Goal: Task Accomplishment & Management: Complete application form

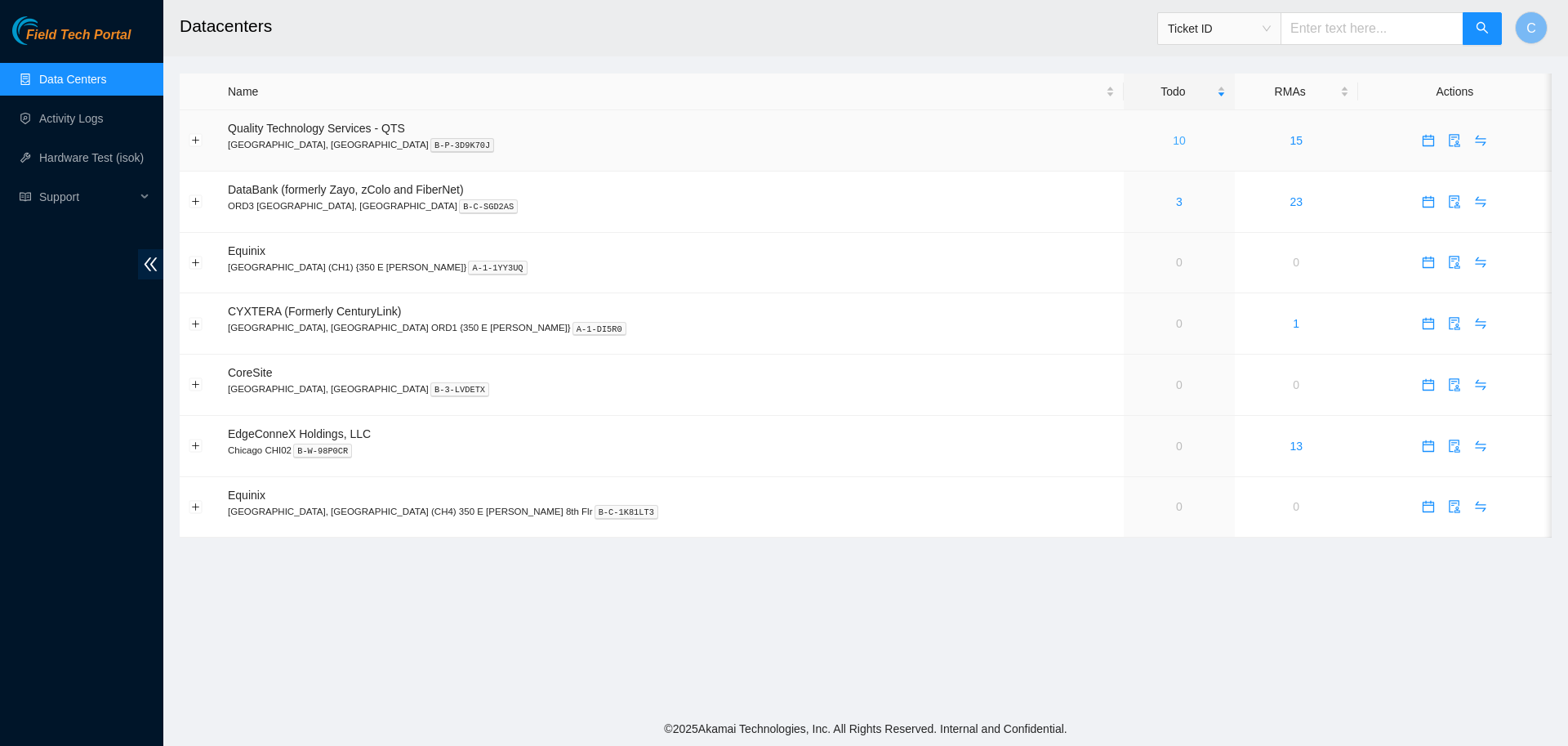
click at [1173, 138] on link "10" at bounding box center [1179, 139] width 13 height 13
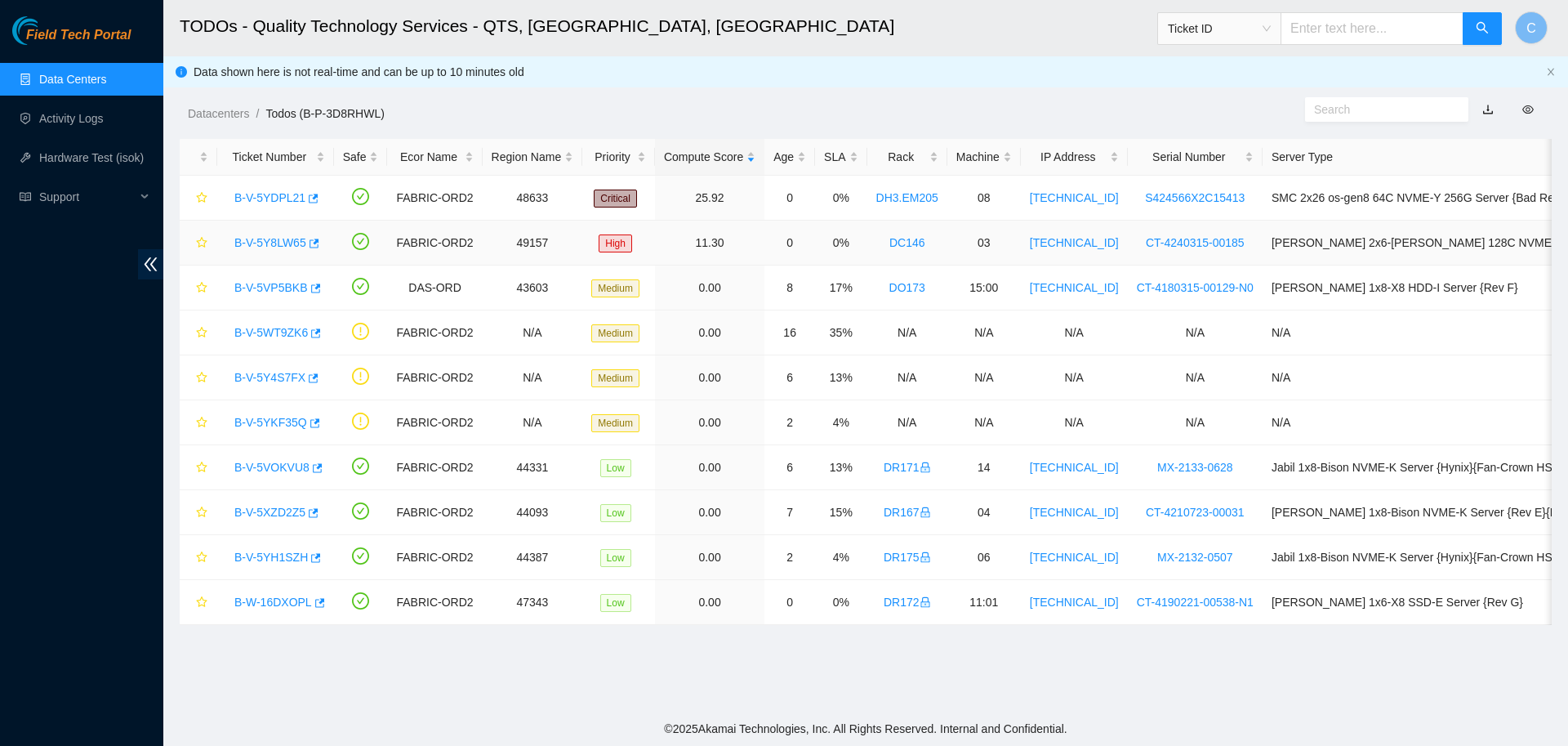
click at [281, 241] on link "B-V-5Y8LW65" at bounding box center [270, 241] width 72 height 13
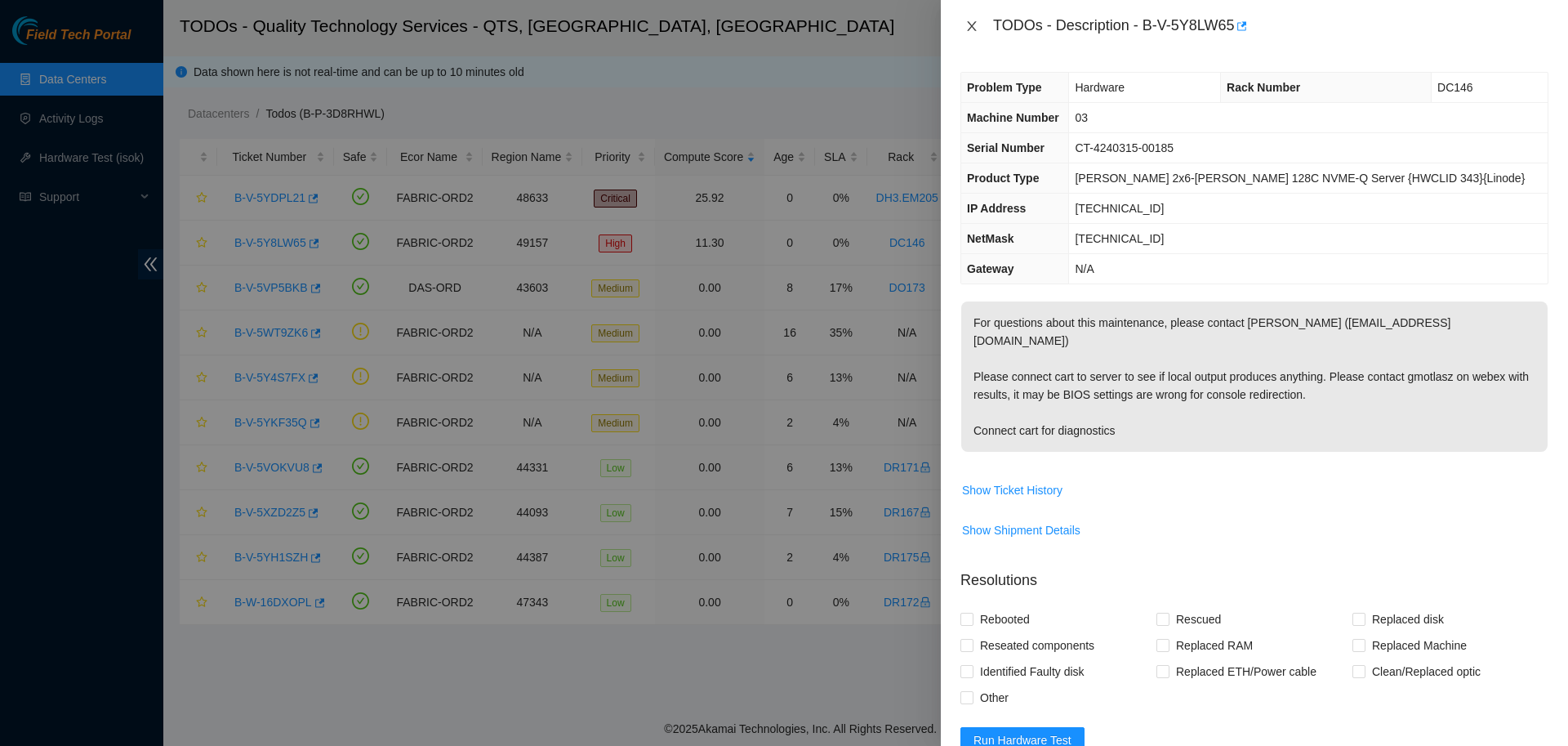
click at [966, 31] on icon "close" at bounding box center [971, 26] width 13 height 13
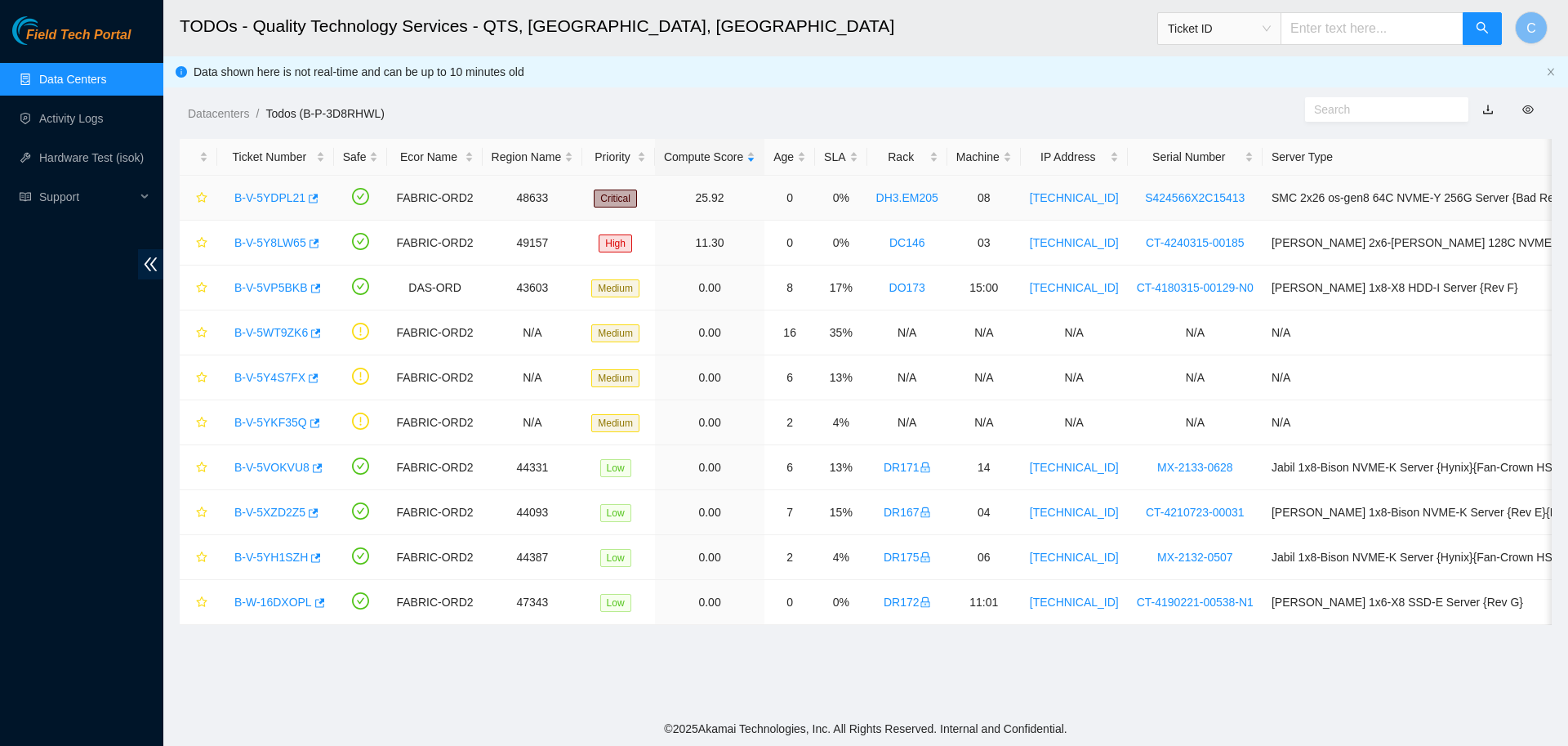
click at [265, 195] on link "B-V-5YDPL21" at bounding box center [270, 197] width 71 height 13
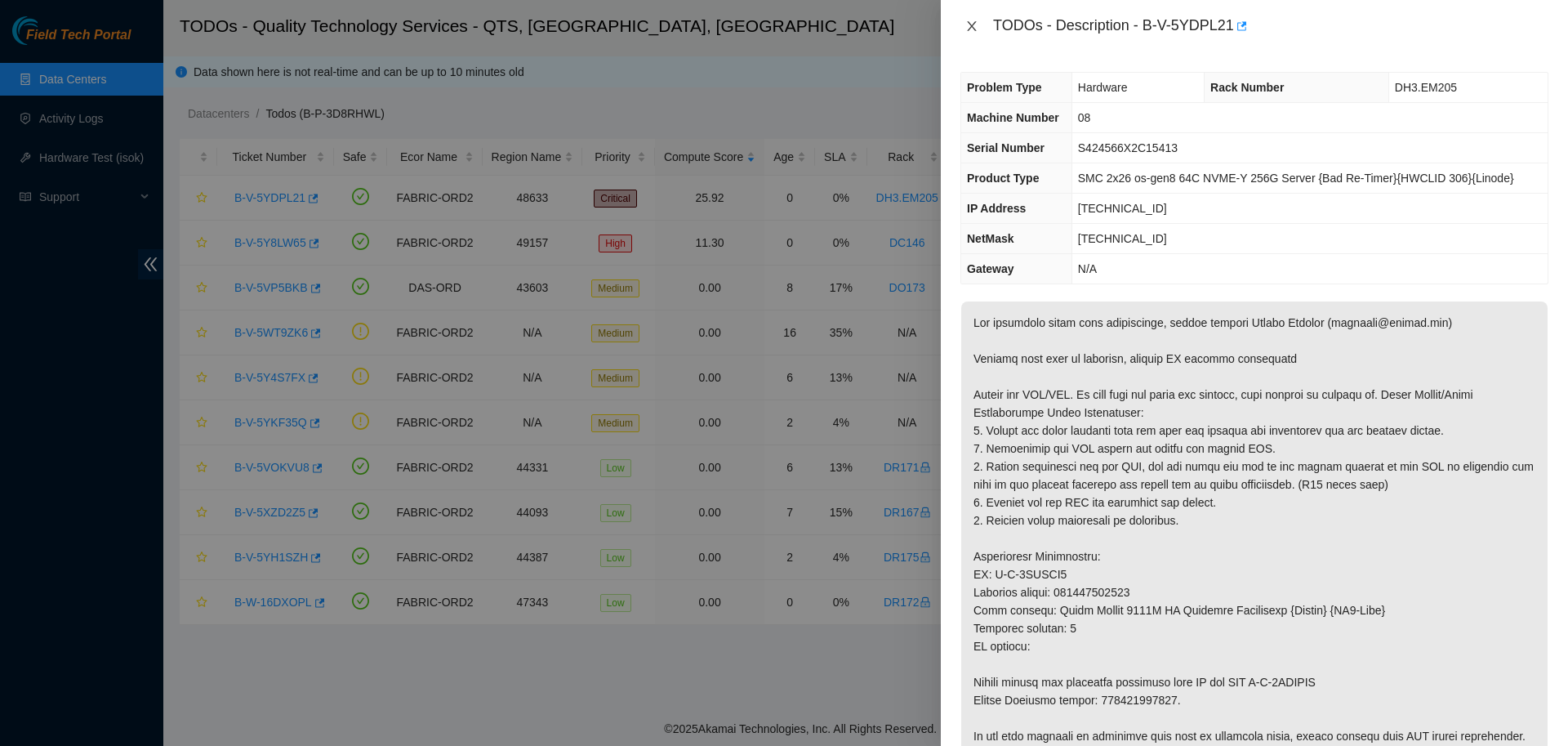
click at [967, 29] on icon "close" at bounding box center [971, 27] width 9 height 10
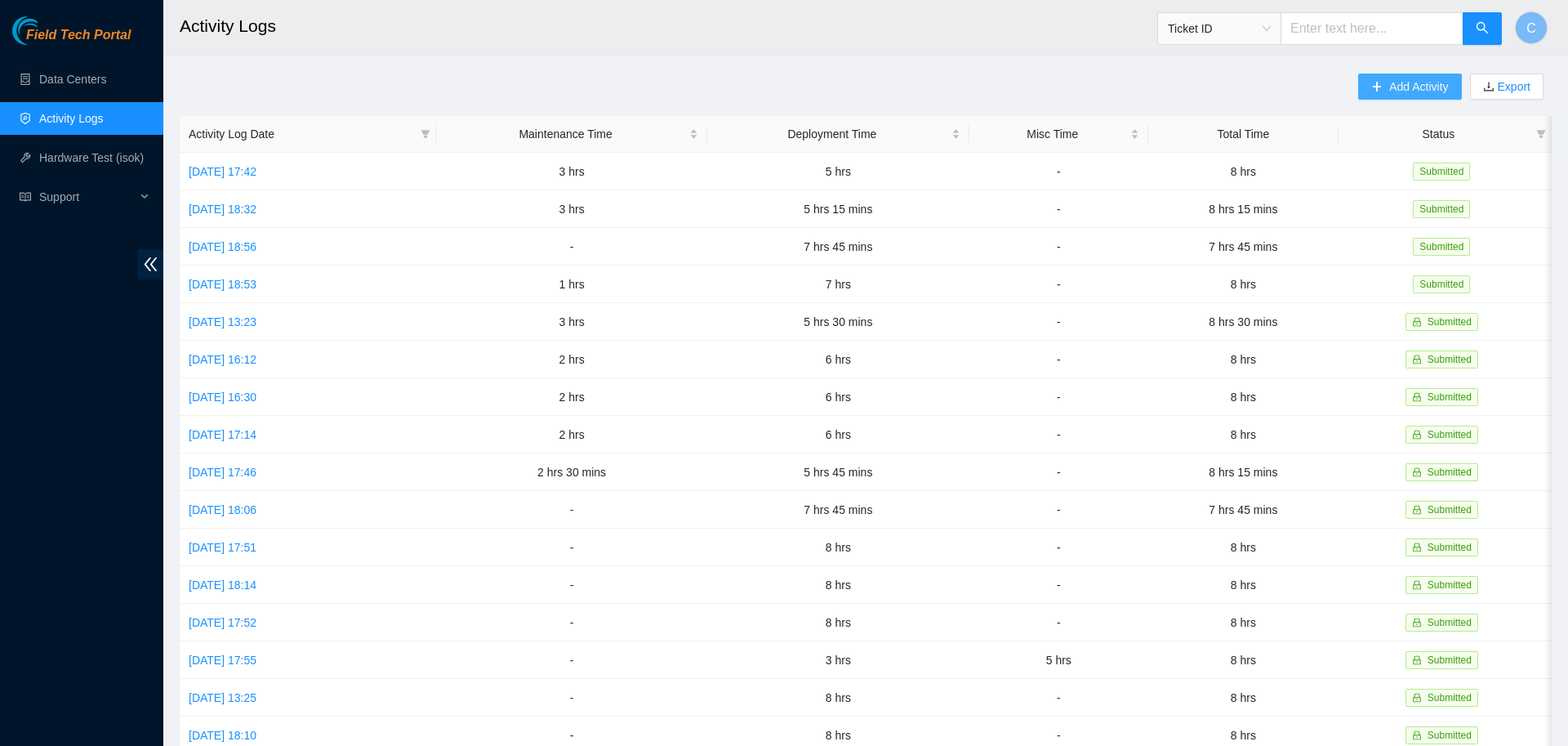
click at [1384, 91] on button "Add Activity" at bounding box center [1409, 86] width 103 height 27
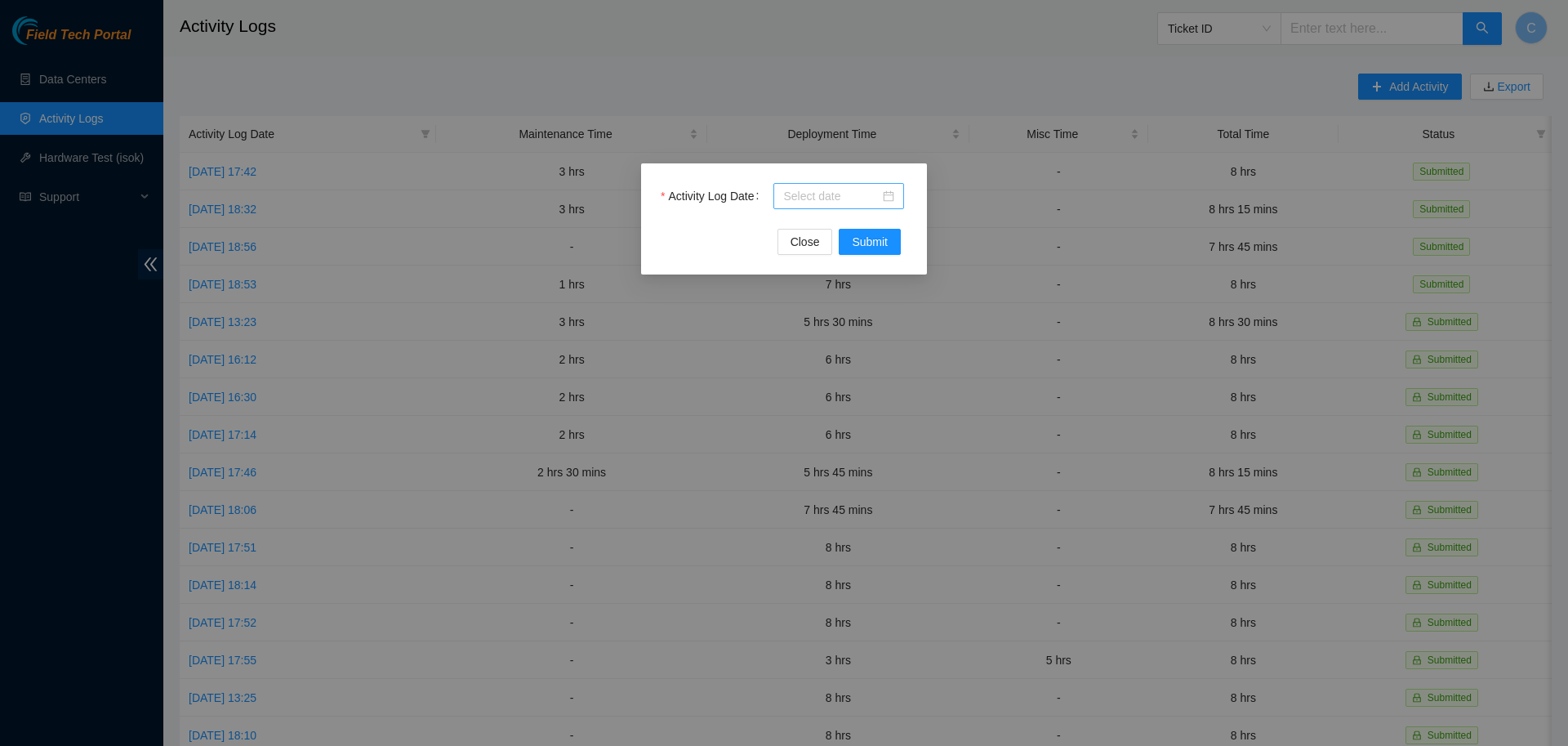
click at [804, 196] on input "Activity Log Date" at bounding box center [832, 196] width 96 height 18
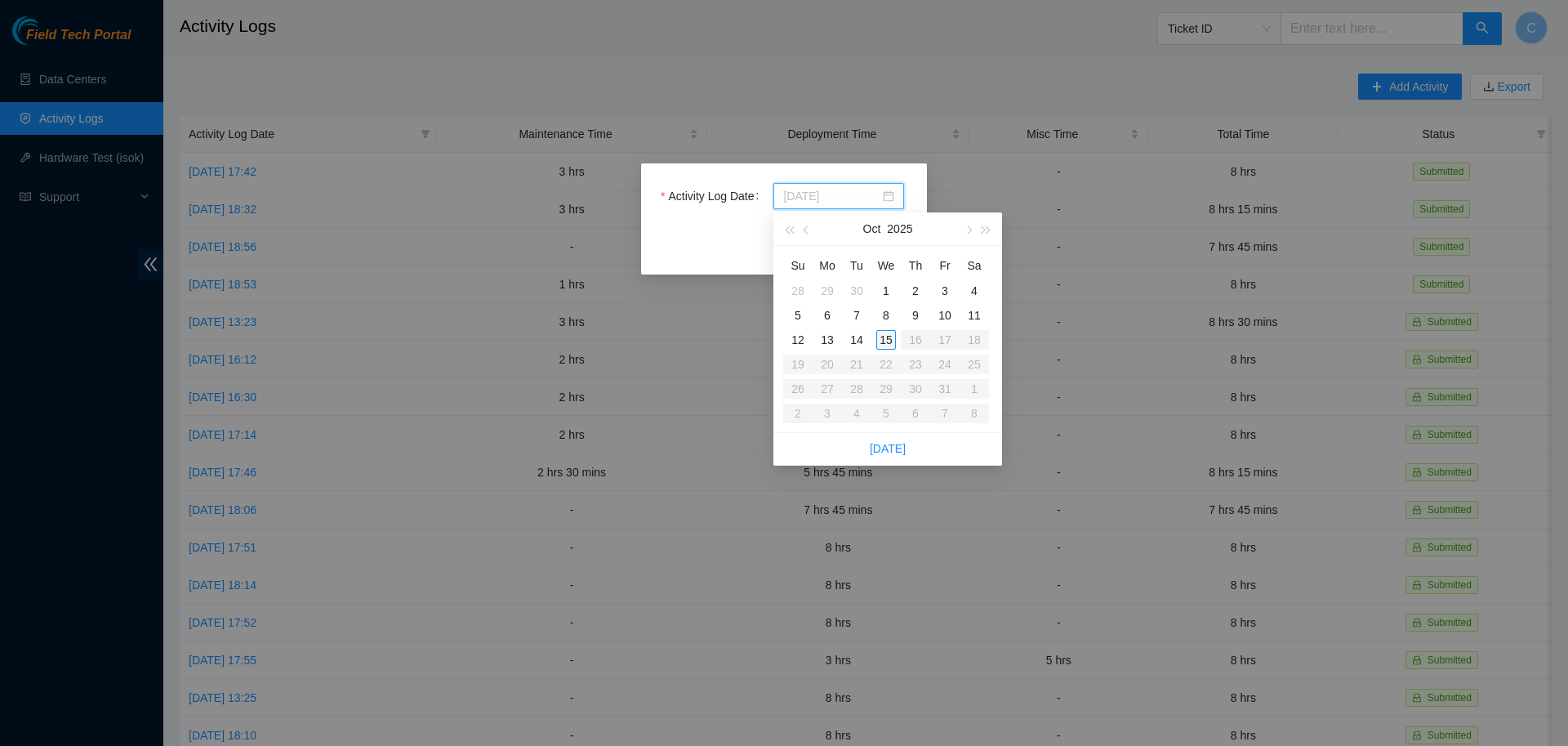
type input "[DATE]"
click at [890, 338] on div "15" at bounding box center [887, 340] width 20 height 20
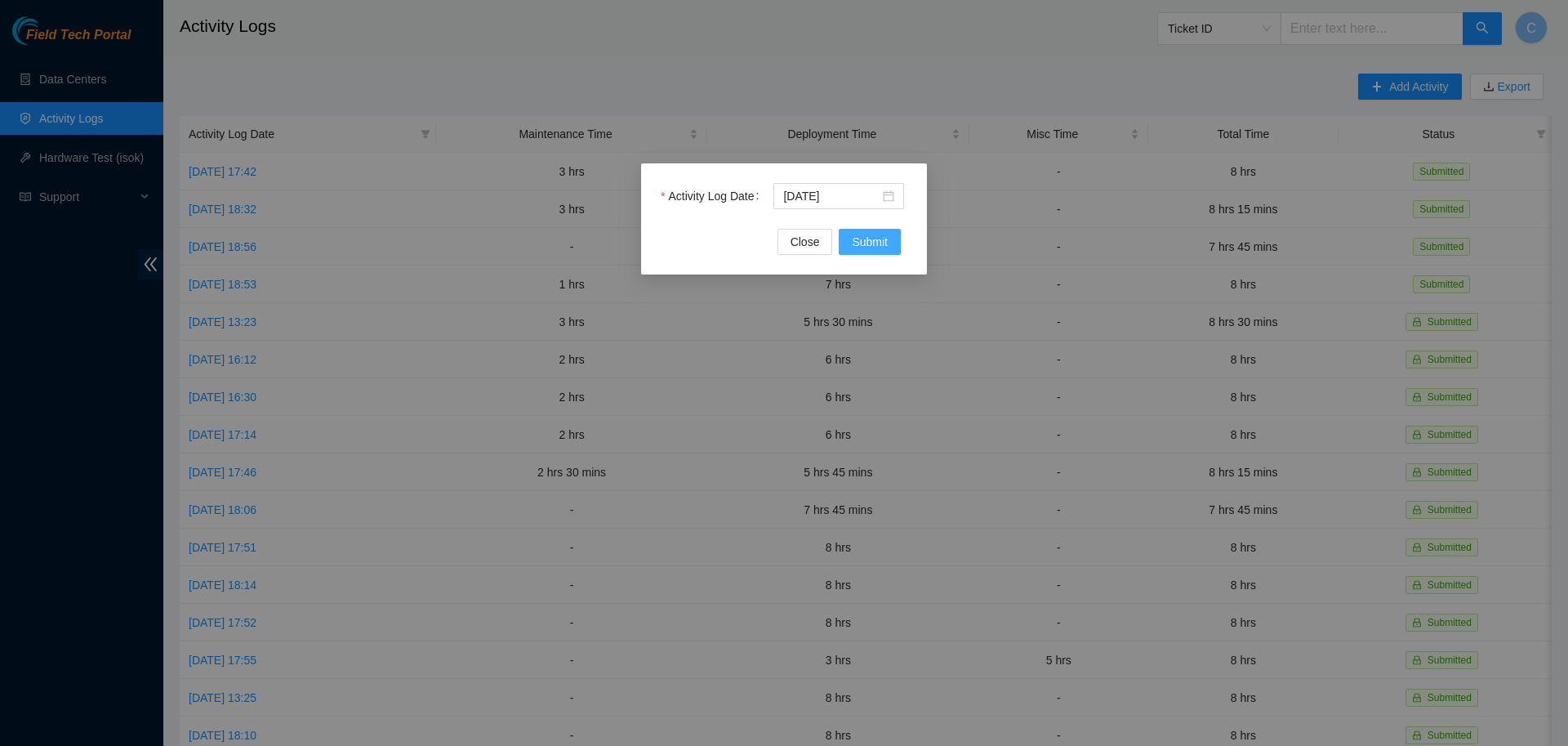
click at [874, 245] on span "Submit" at bounding box center [870, 241] width 36 height 18
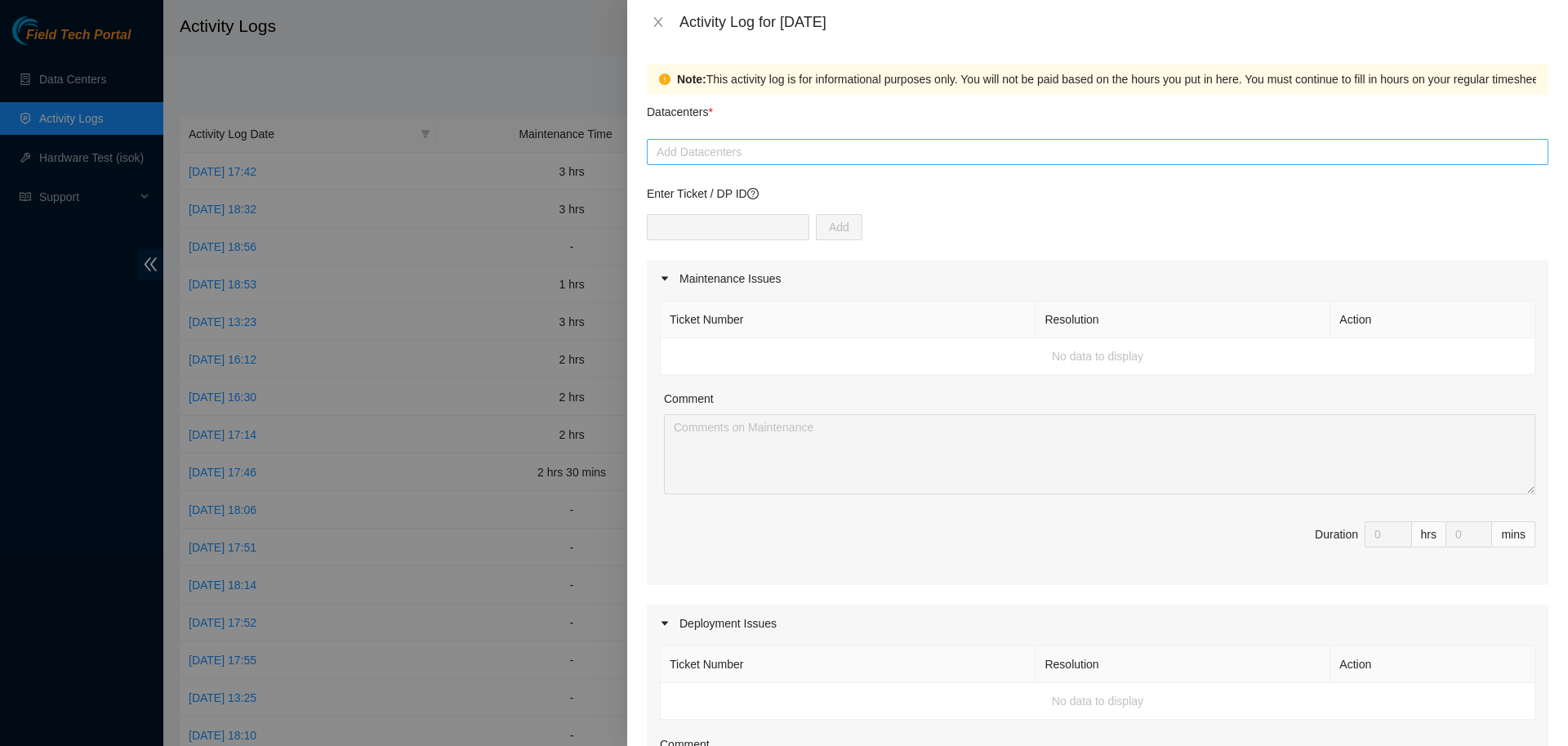
click at [761, 147] on div at bounding box center [1098, 152] width 893 height 20
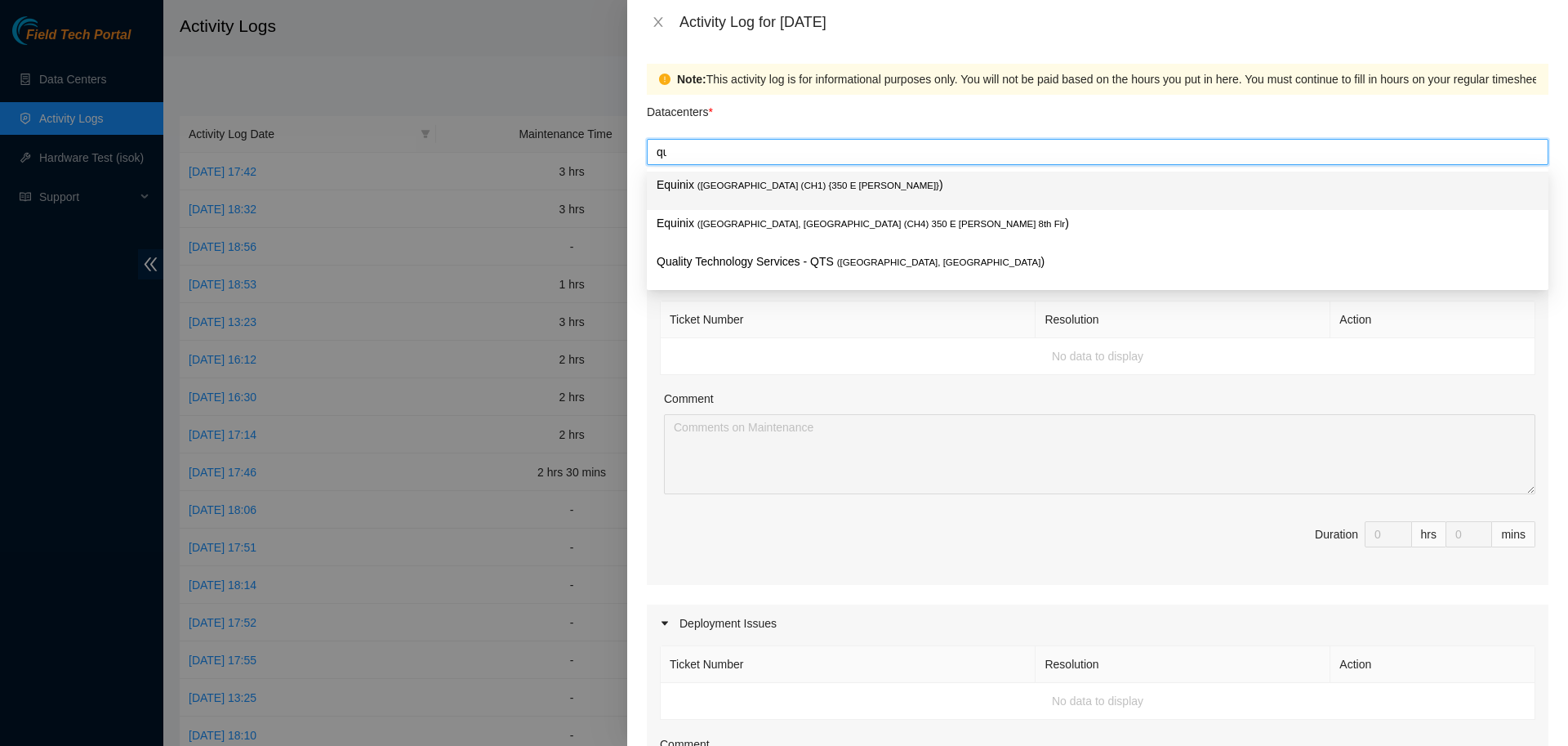
type input "qual"
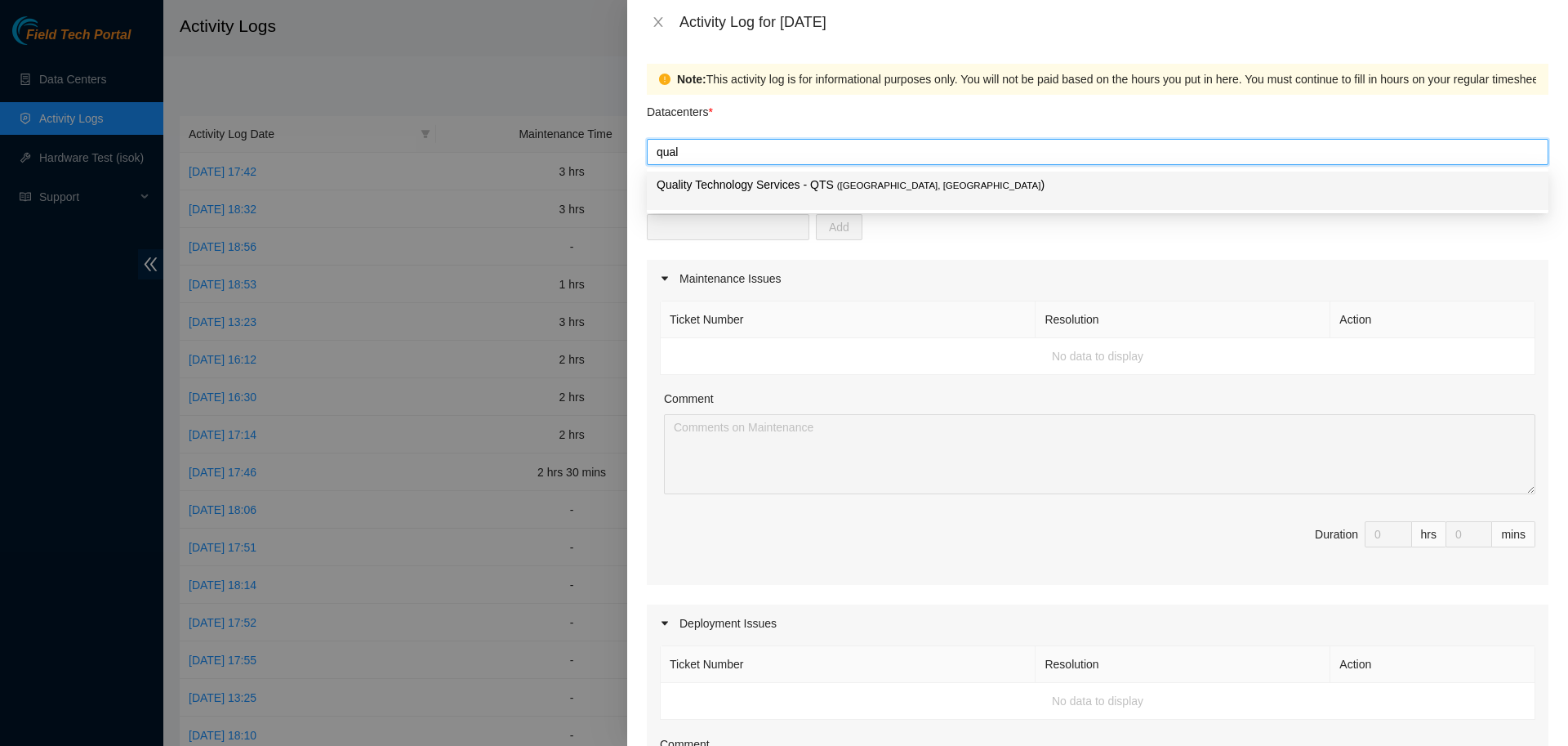
click at [752, 187] on p "Quality Technology Services - QTS ( Chicago, IL )" at bounding box center [1098, 185] width 882 height 19
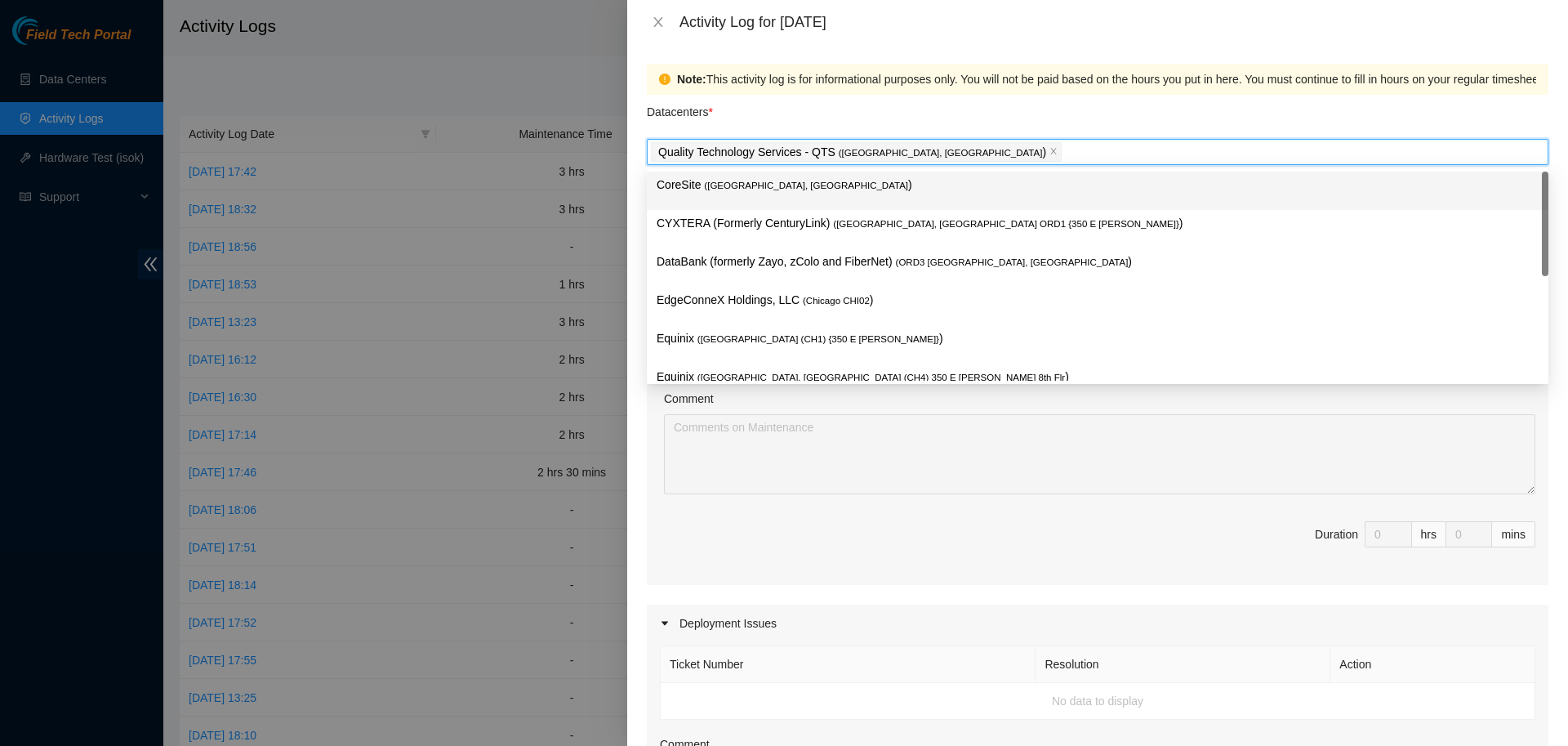
click at [785, 133] on div "Datacenters *" at bounding box center [1098, 116] width 901 height 44
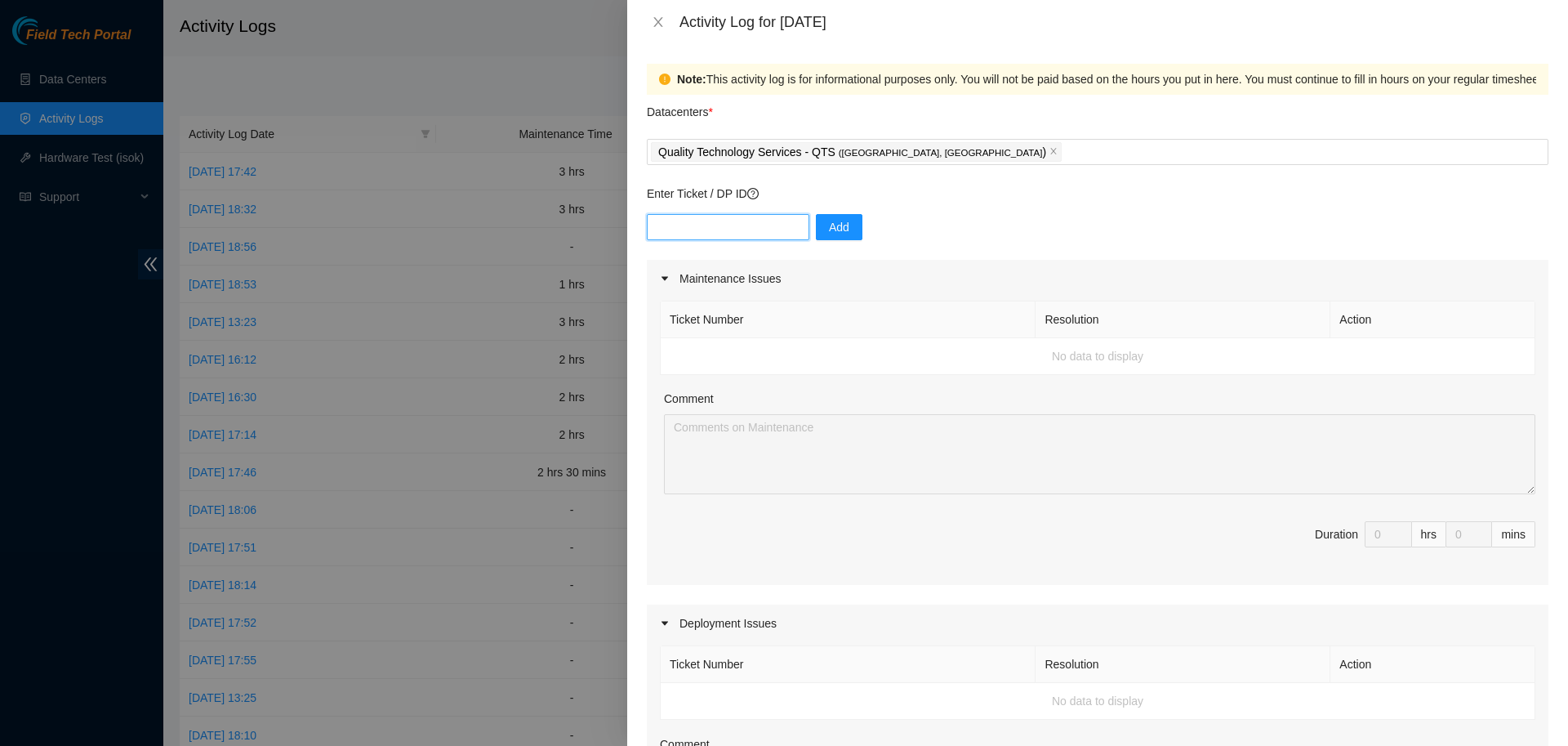
click at [728, 226] on input "text" at bounding box center [729, 227] width 163 height 27
click at [932, 151] on div "Quality Technology Services - QTS ( Chicago, IL )" at bounding box center [1098, 151] width 893 height 23
type input "DP76036"
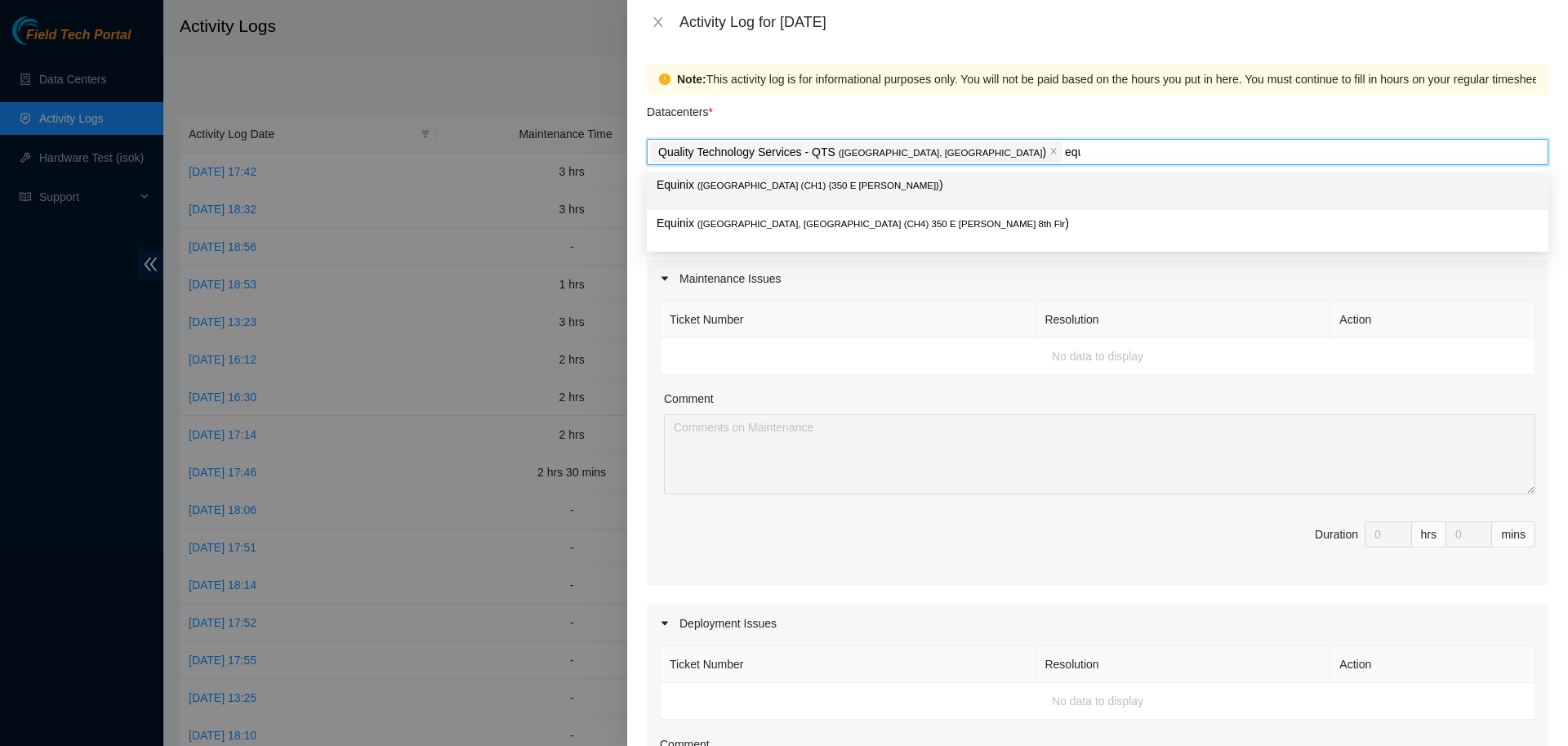
type input "equi"
click at [921, 185] on p "Equinix ( Chicago (CH1) {350 E Cermak} )" at bounding box center [1098, 185] width 882 height 19
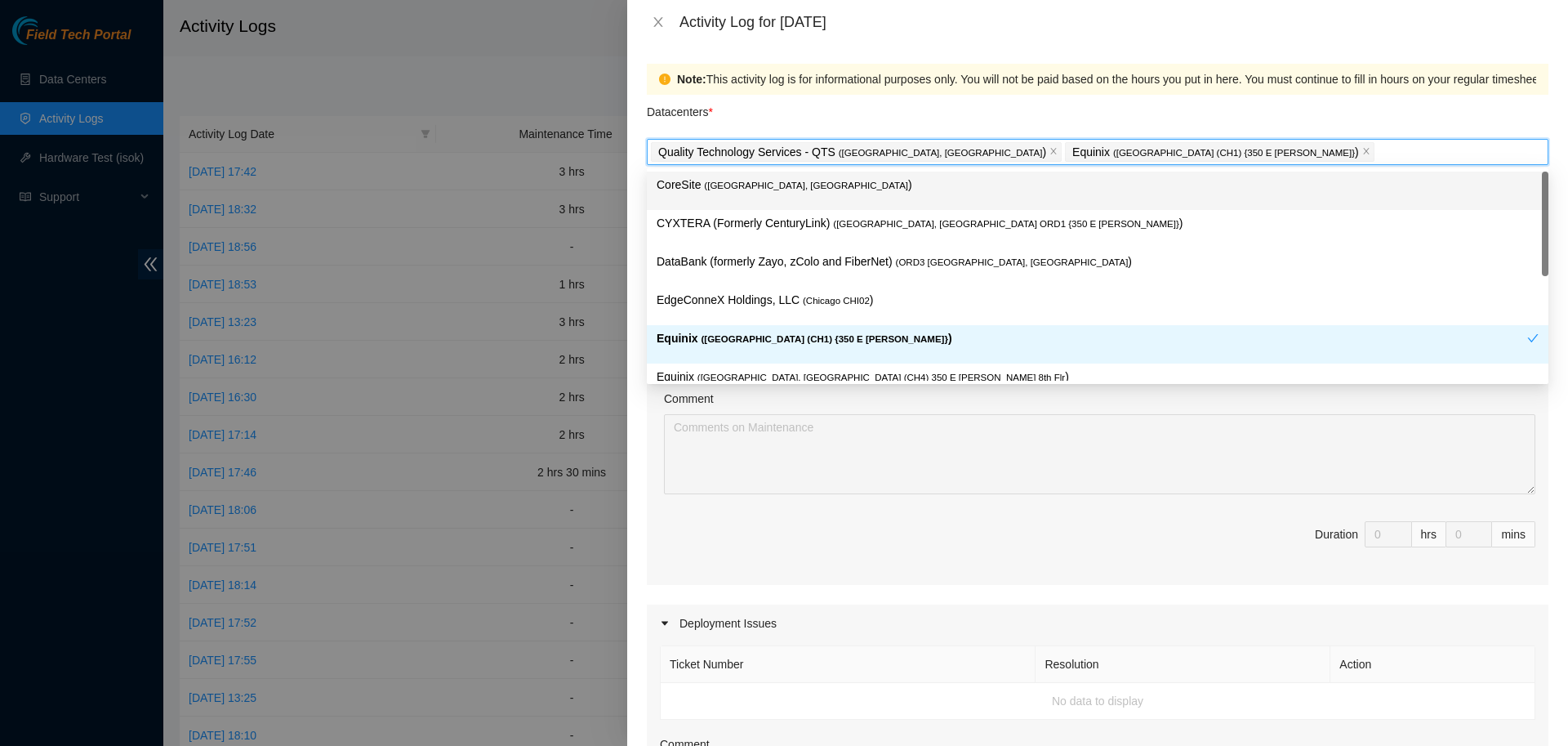
click at [1155, 108] on div "Datacenters *" at bounding box center [1098, 116] width 901 height 44
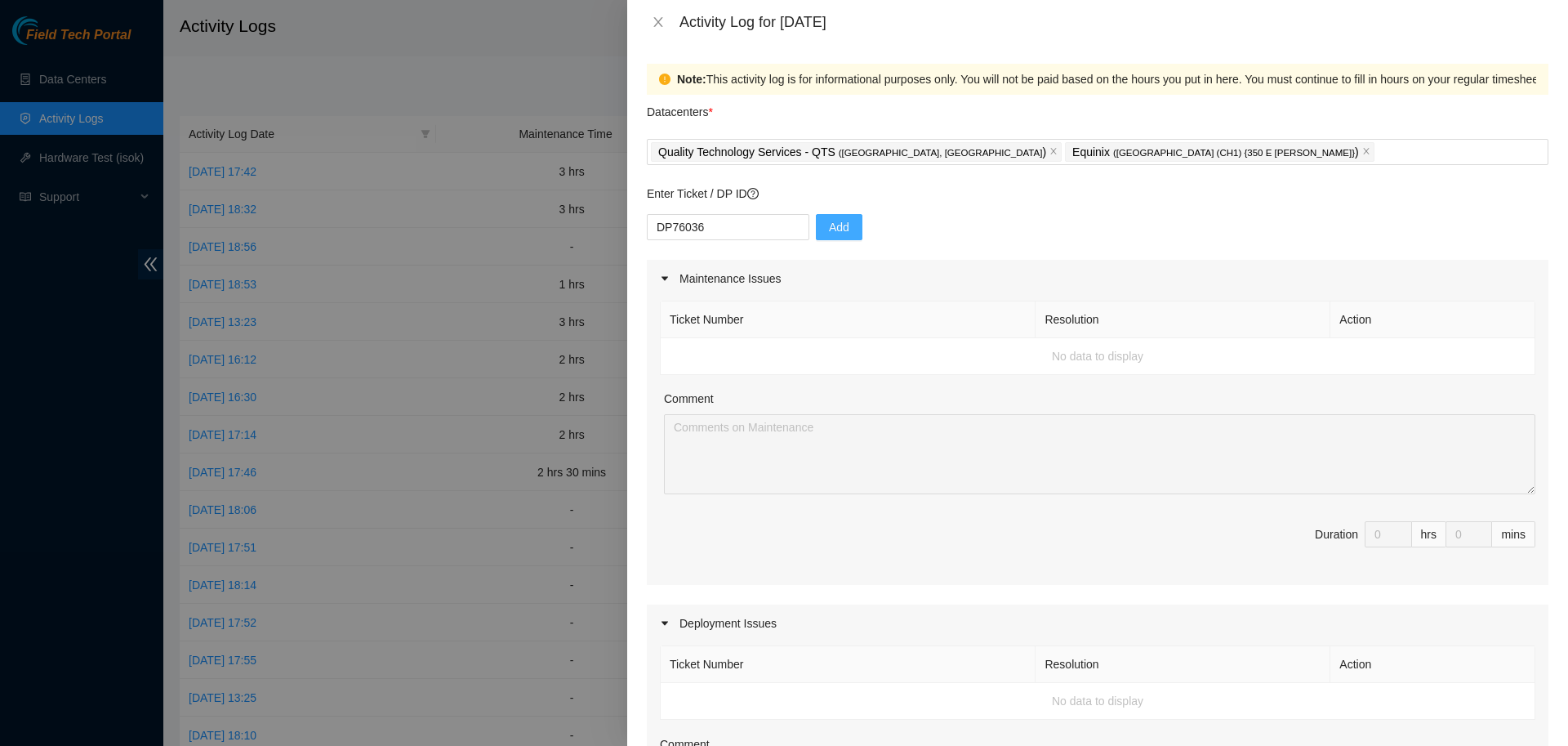
click at [830, 237] on button "Add" at bounding box center [838, 227] width 46 height 27
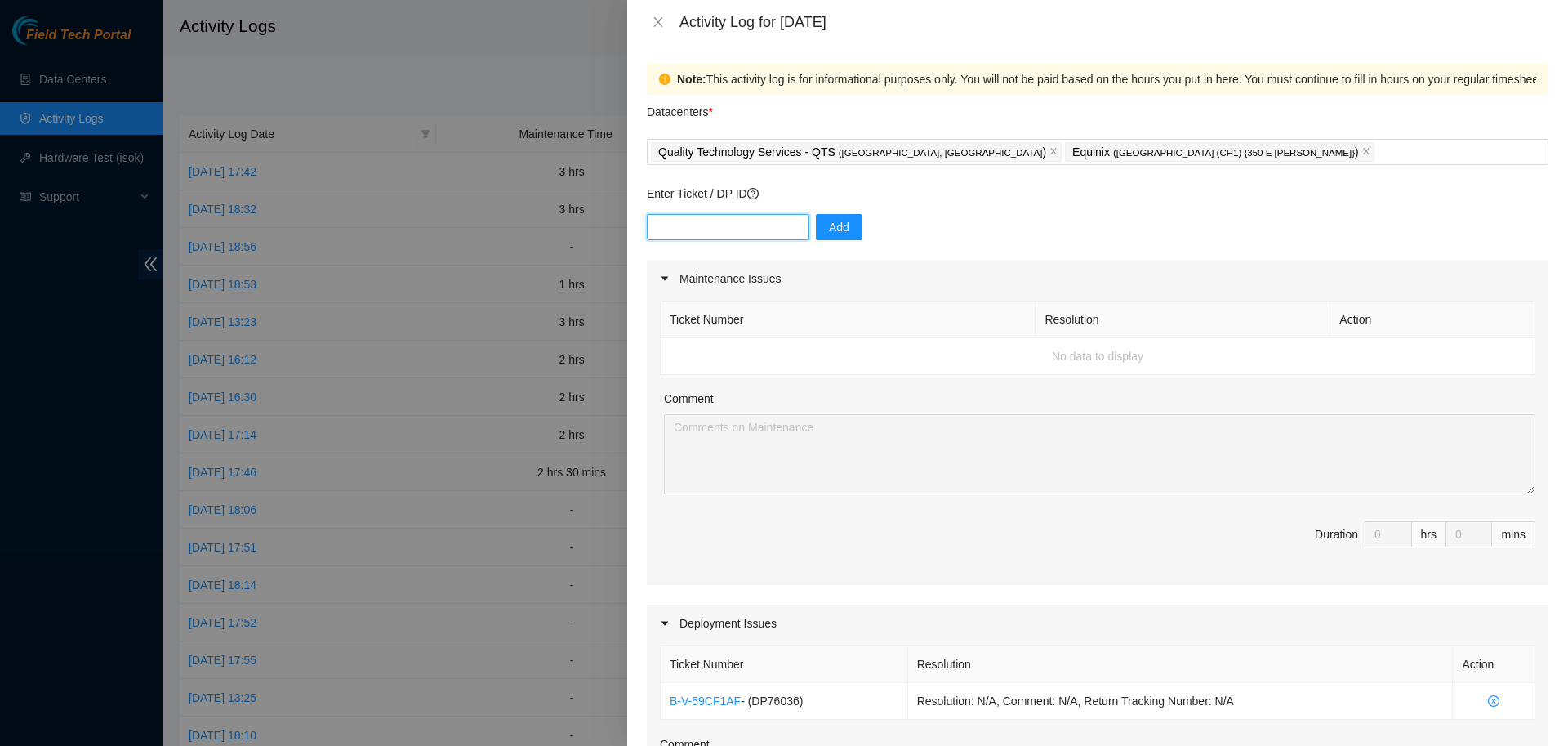
click at [737, 231] on input "text" at bounding box center [729, 227] width 163 height 27
type input "dp78353"
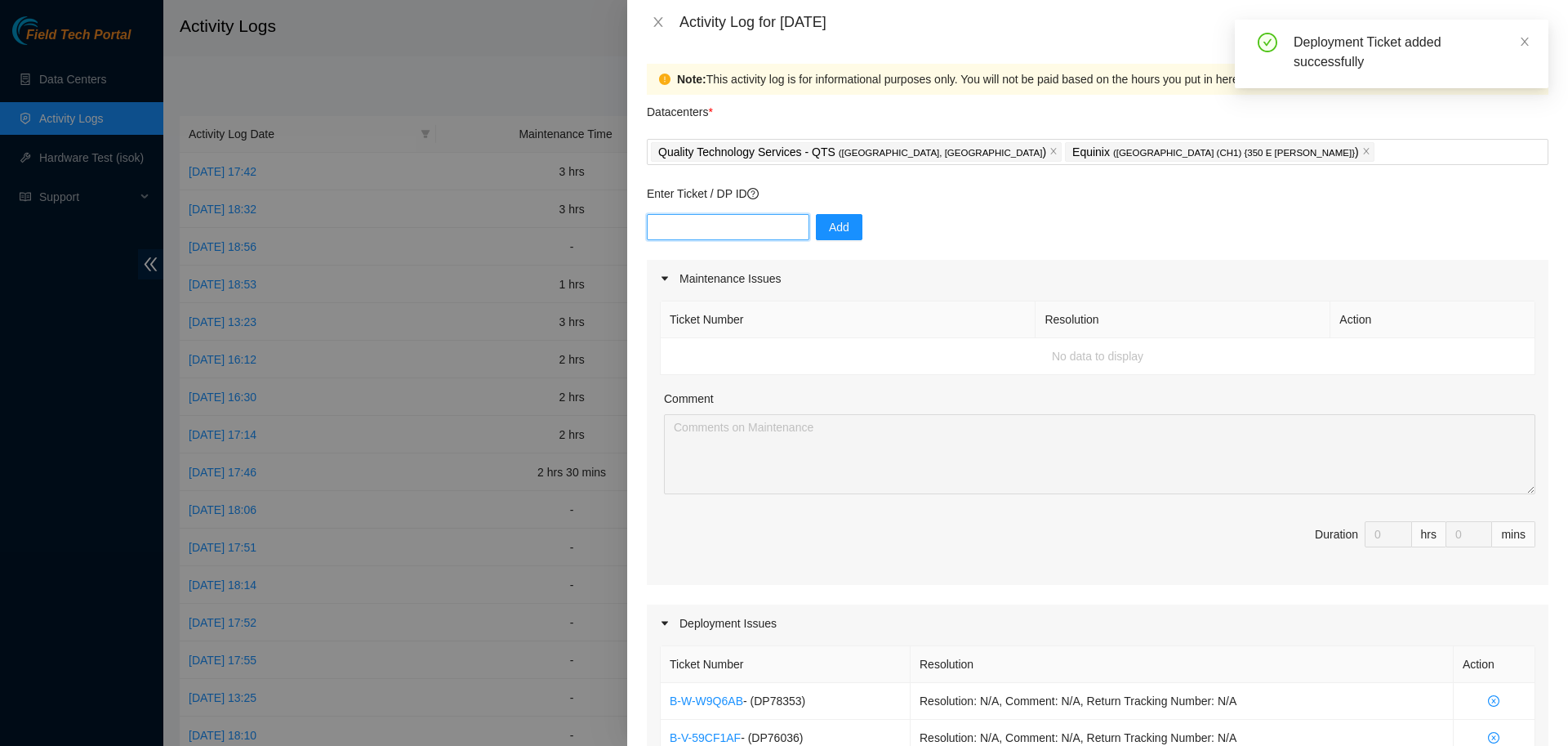
click at [719, 231] on input "text" at bounding box center [729, 227] width 163 height 27
type input "dp78354"
click at [844, 231] on button "Add" at bounding box center [838, 227] width 46 height 27
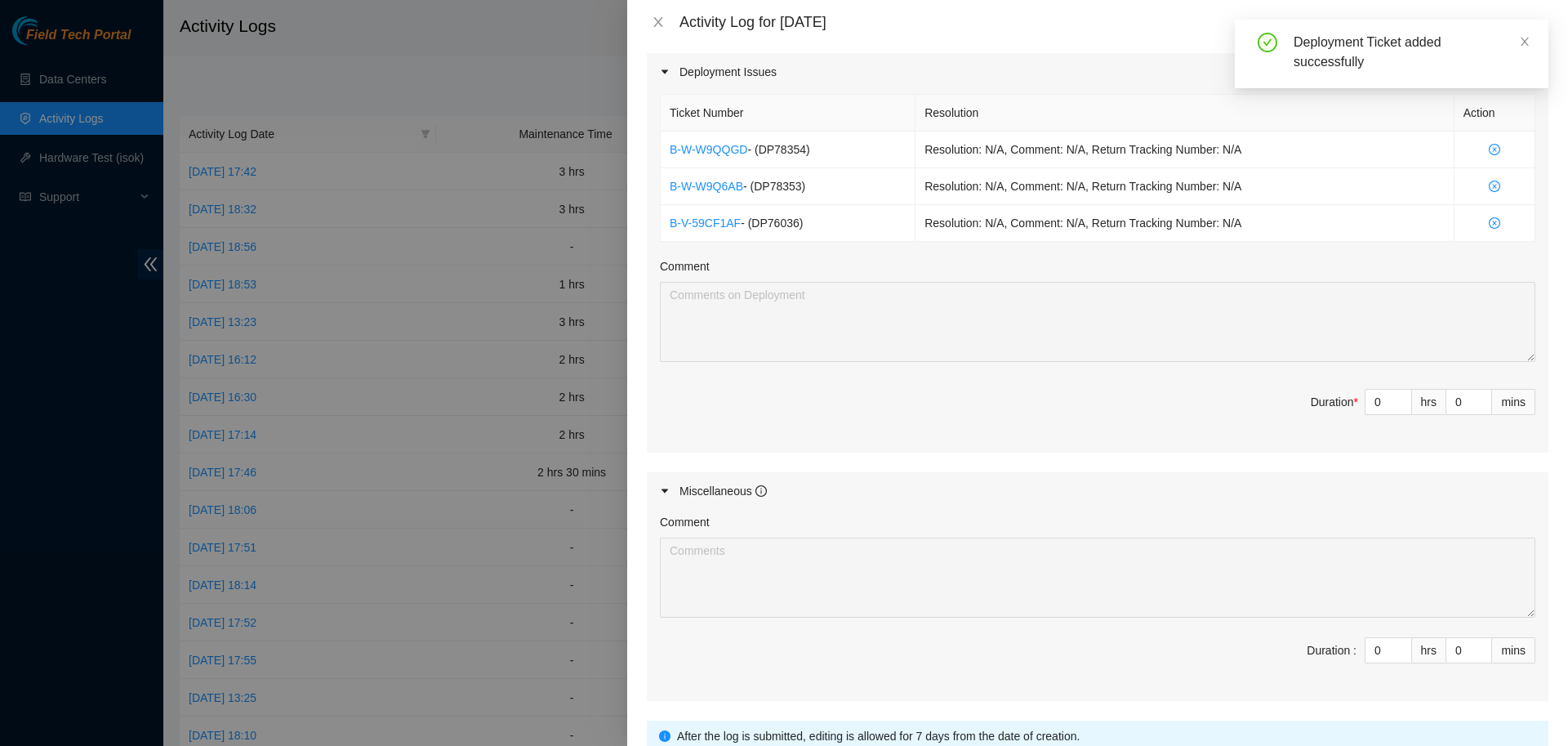
scroll to position [554, 0]
click at [1378, 403] on input "0" at bounding box center [1388, 399] width 46 height 25
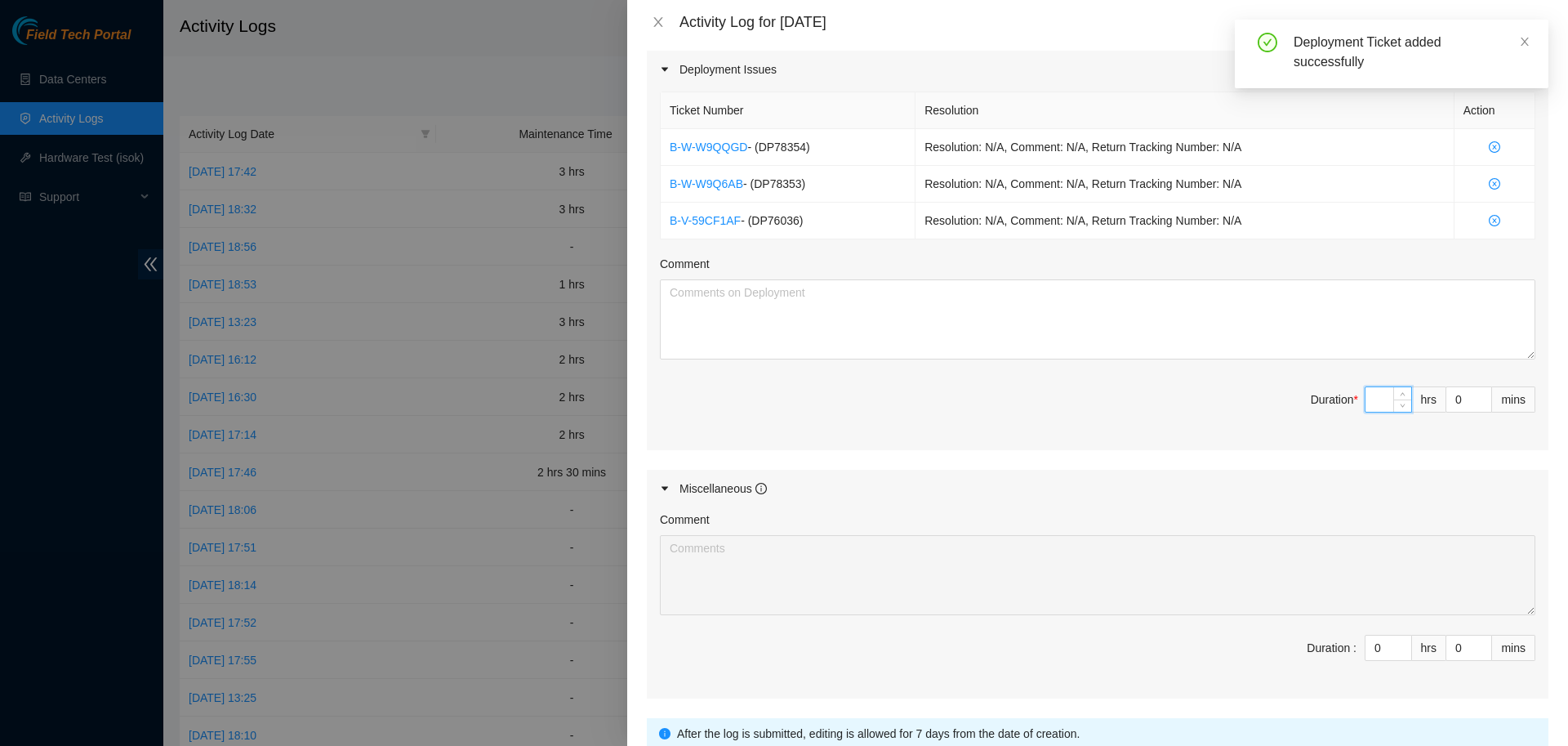
type input "8"
click at [1198, 287] on textarea "Comment" at bounding box center [1098, 320] width 876 height 80
type textarea "W"
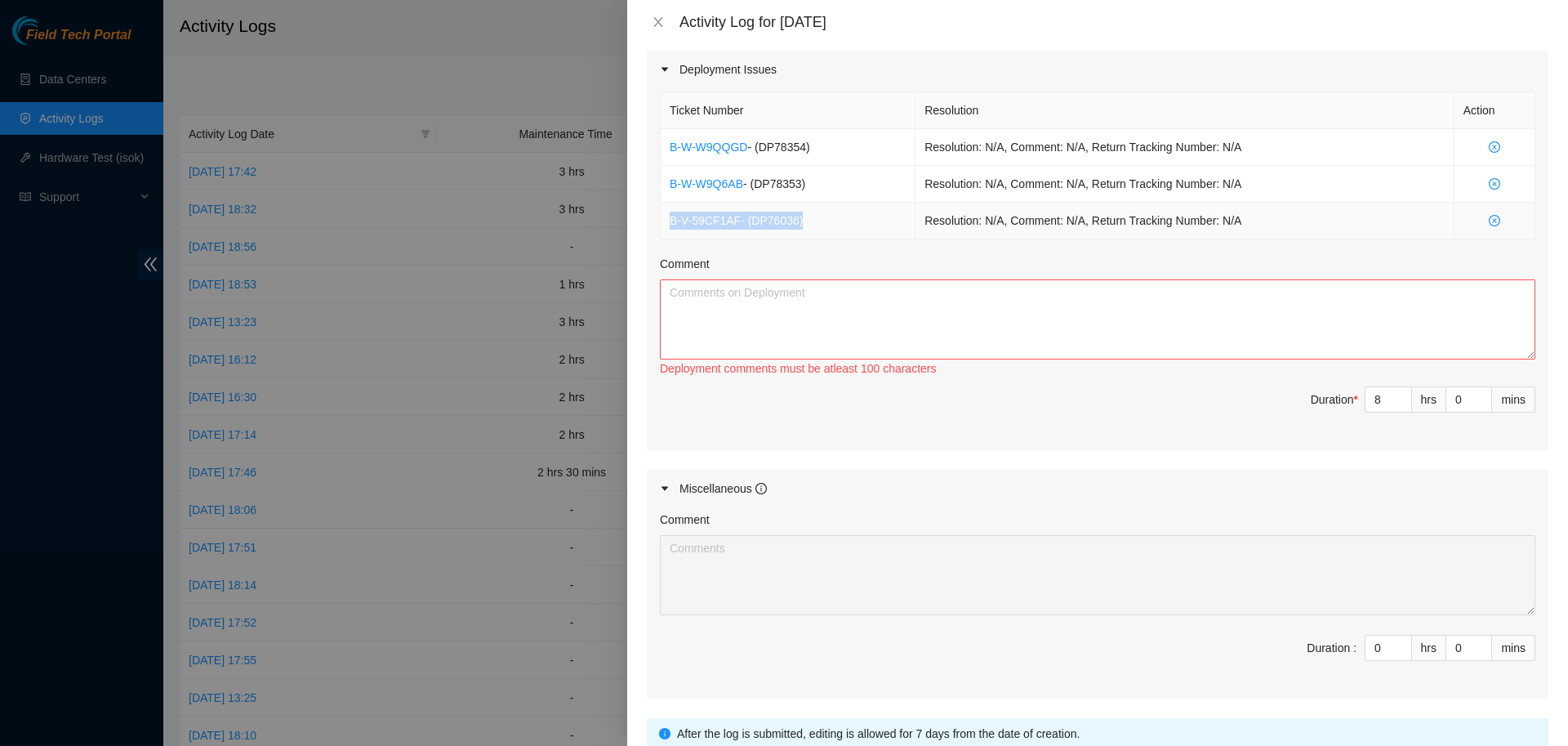
drag, startPoint x: 803, startPoint y: 225, endPoint x: 668, endPoint y: 233, distance: 135.2
click at [668, 233] on td "B-V-59CF1AF - ( DP76036 )" at bounding box center [788, 220] width 255 height 36
copy td "B-V-59CF1AF - ( DP76036 )"
click at [739, 302] on textarea "Comment" at bounding box center [1098, 320] width 876 height 80
paste textarea "B-V-59CF1AF - (DP76036)"
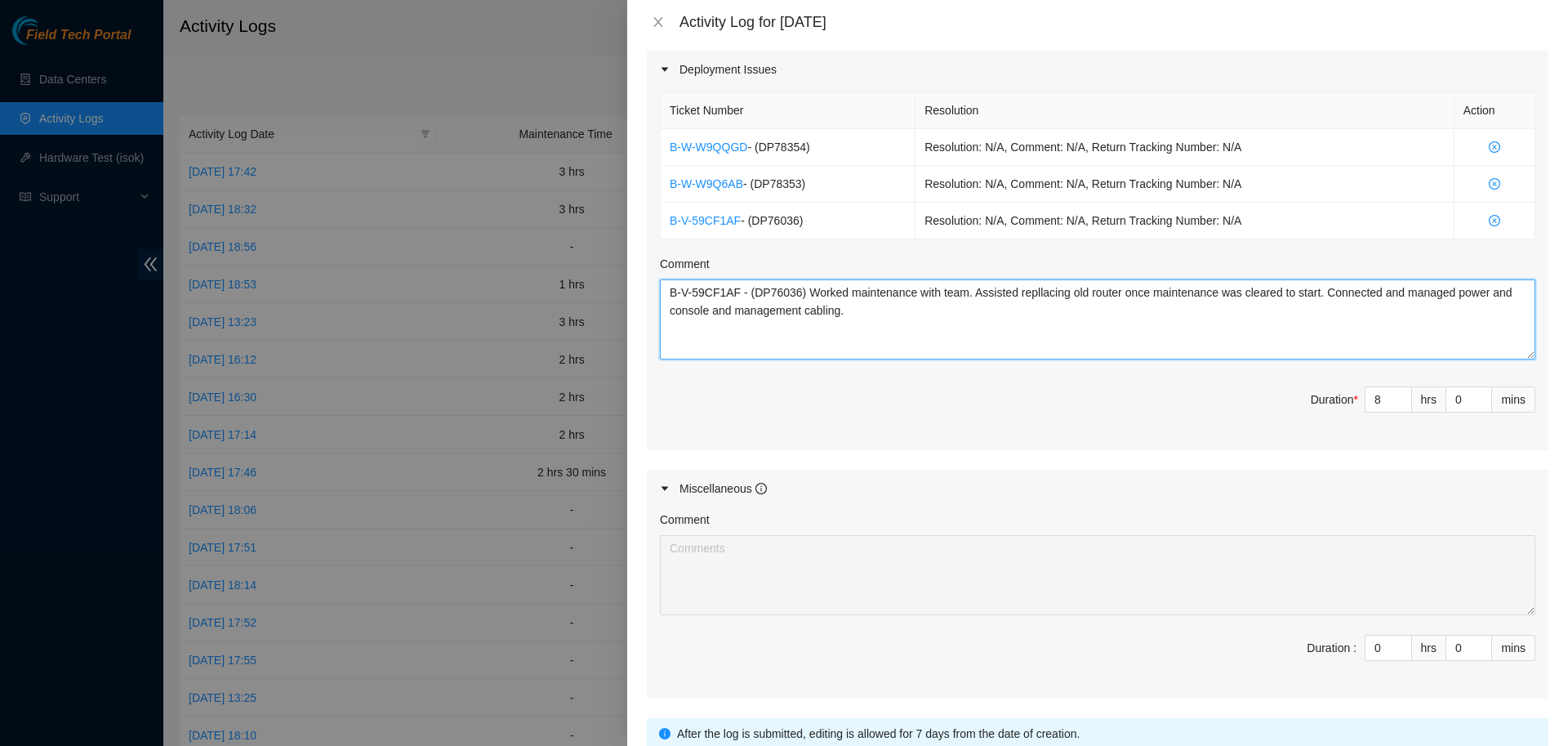
click at [1042, 293] on textarea "B-V-59CF1AF - (DP76036) Worked maintenance with team. Assisted repllacing old r…" at bounding box center [1098, 320] width 876 height 80
click at [967, 288] on textarea "B-V-59CF1AF - (DP76036) Worked maintenance with team. Assisted replacing old ro…" at bounding box center [1098, 320] width 876 height 80
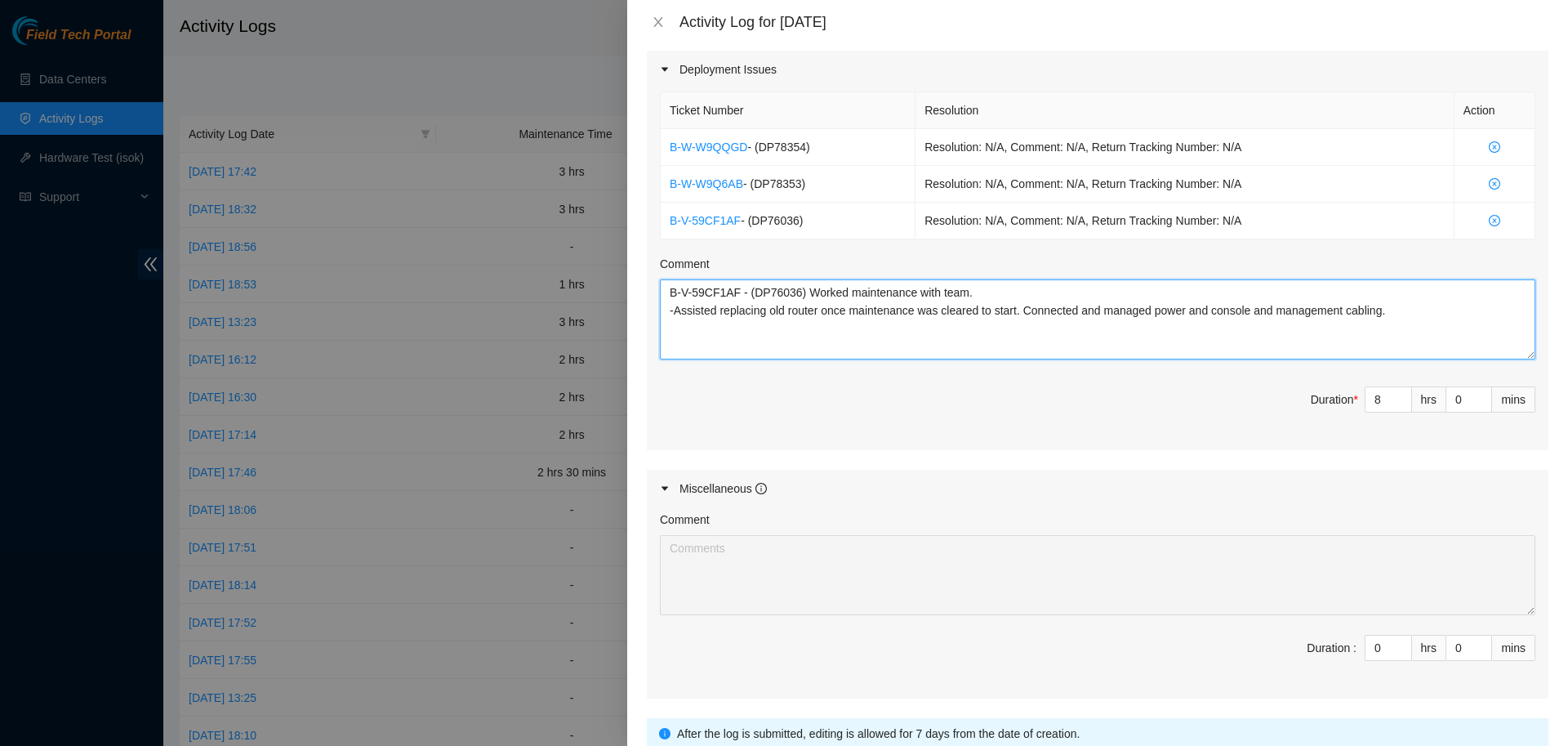
click at [1018, 313] on textarea "B-V-59CF1AF - (DP76036) Worked maintenance with team. -Assisted replacing old r…" at bounding box center [1098, 320] width 876 height 80
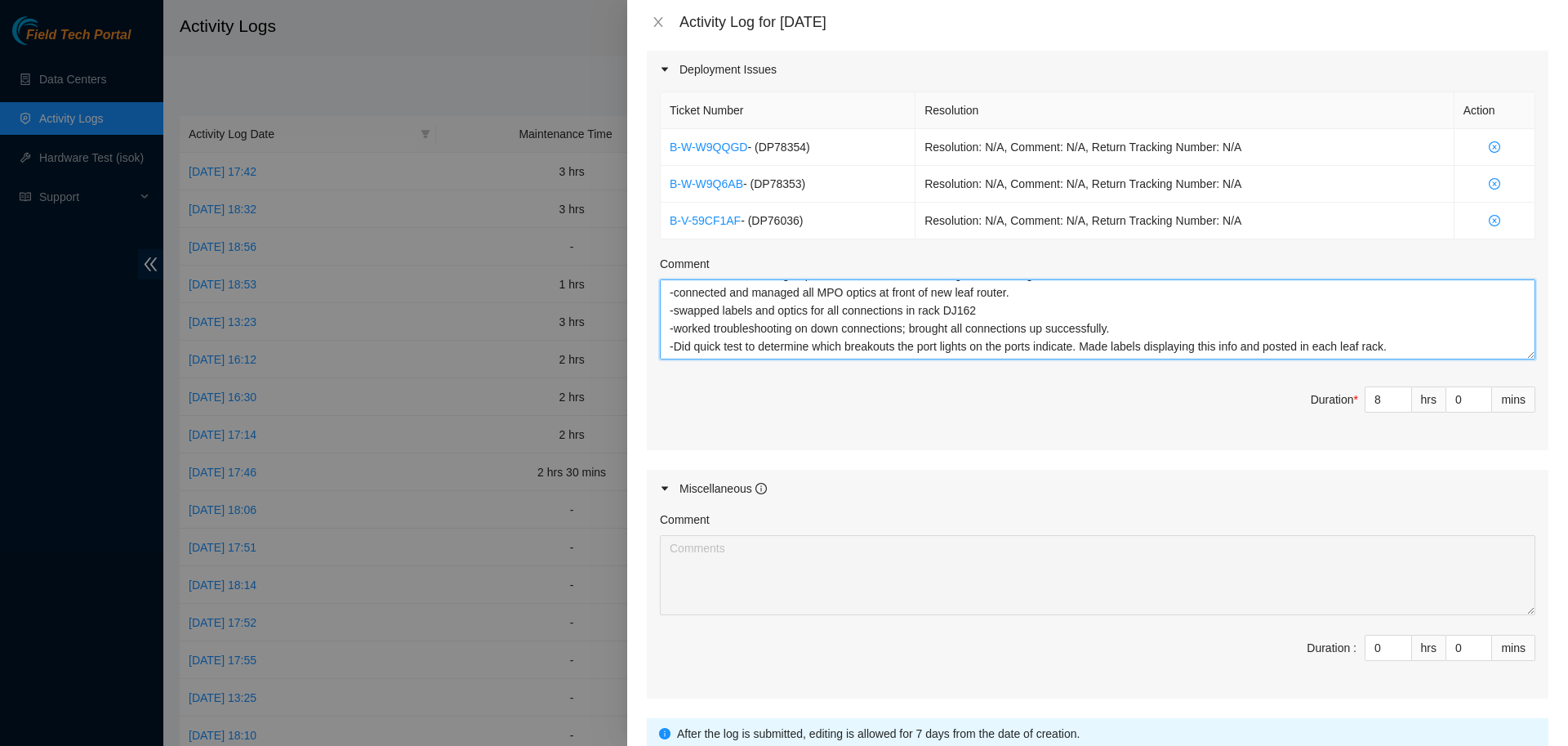
scroll to position [683, 0]
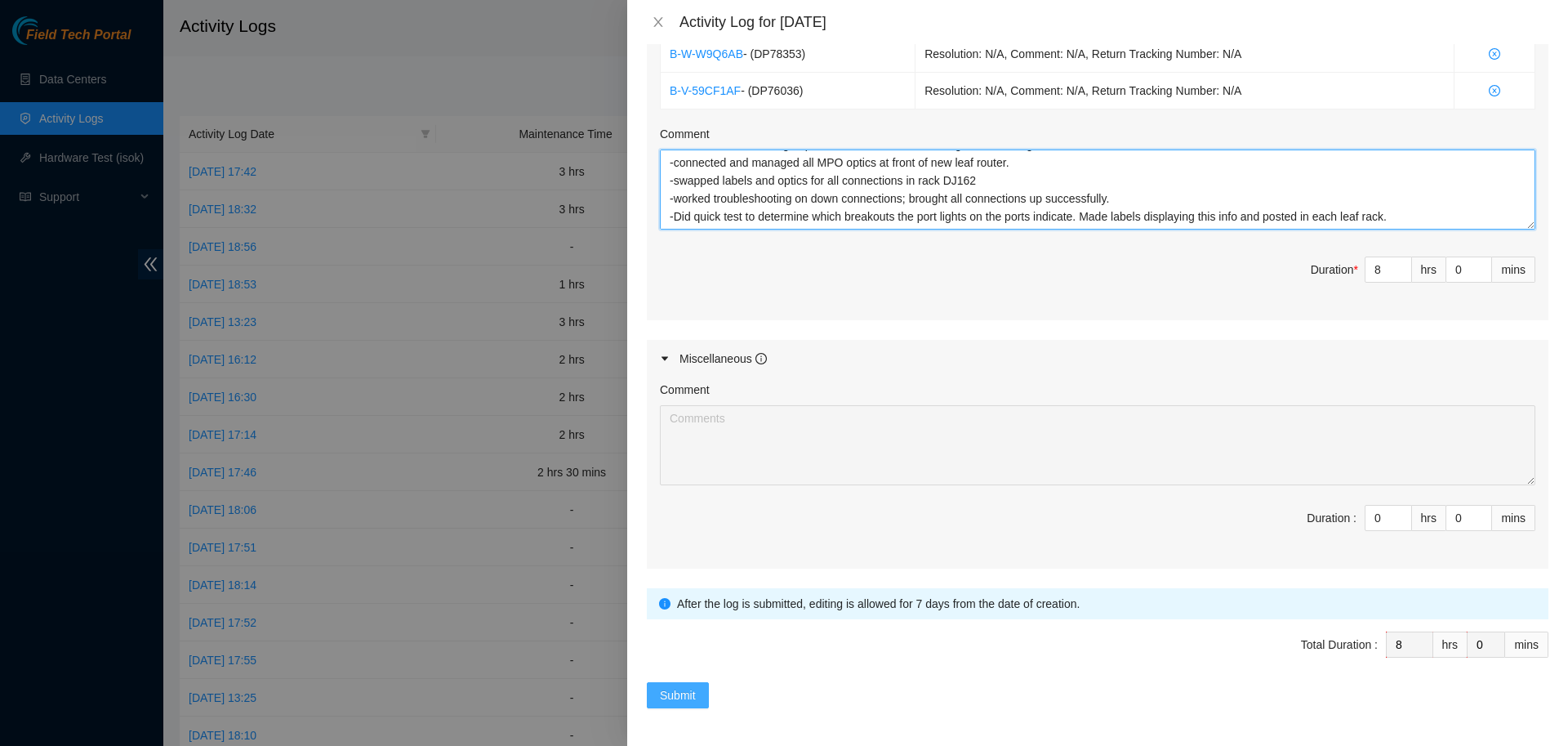
type textarea "B-V-59CF1AF - (DP76036) Worked maintenance with team. -Assisted replacing old r…"
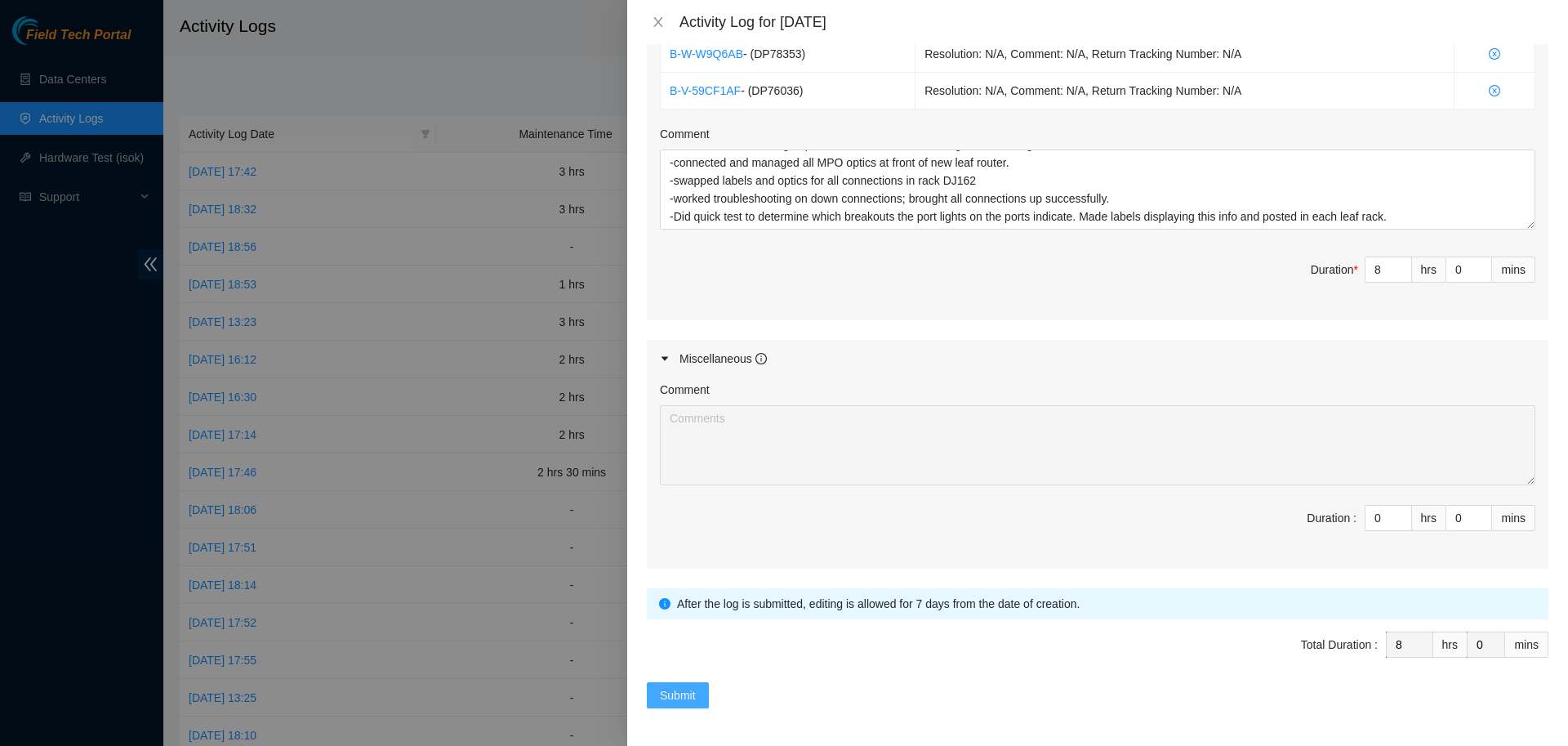
click at [693, 690] on span "Submit" at bounding box center [677, 695] width 36 height 18
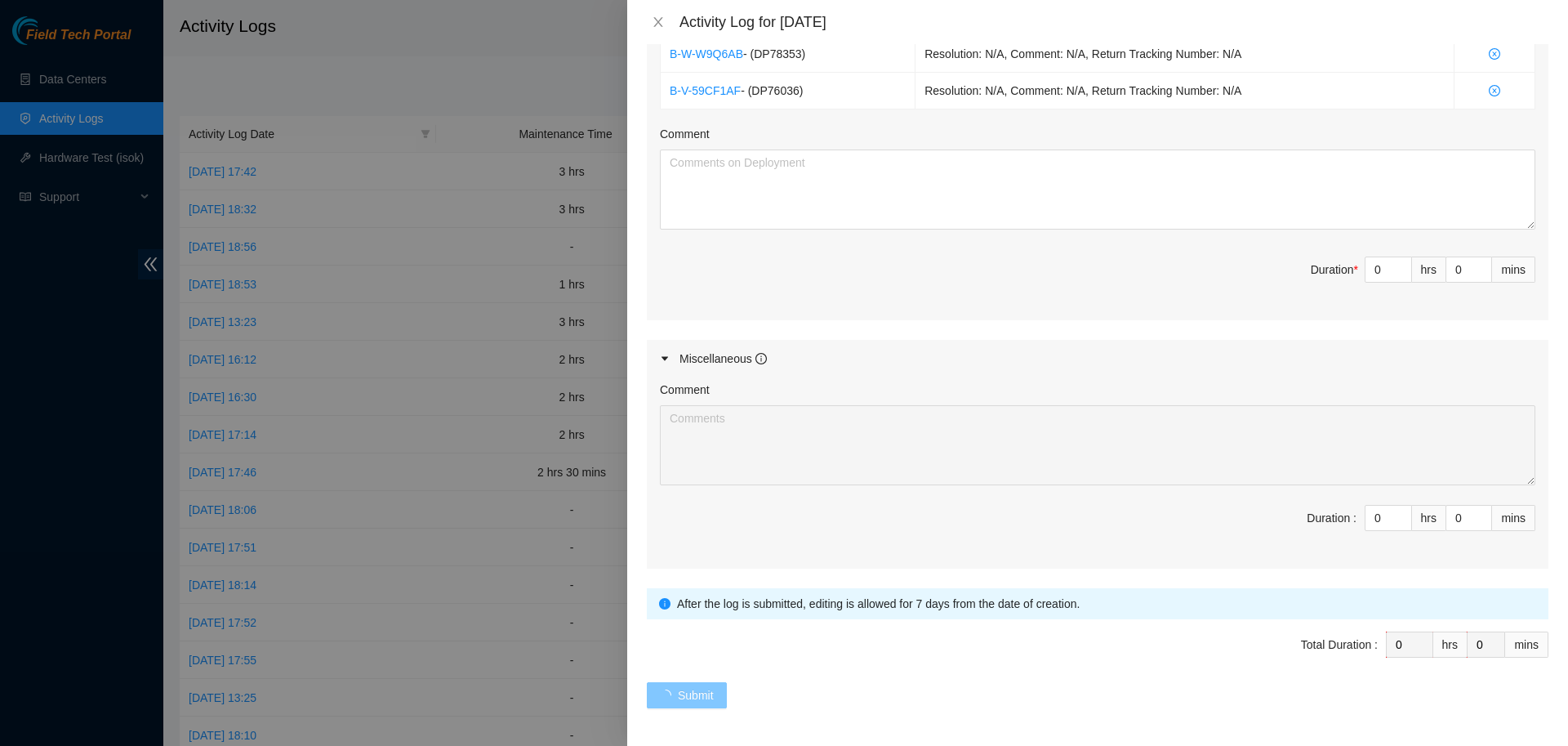
scroll to position [0, 0]
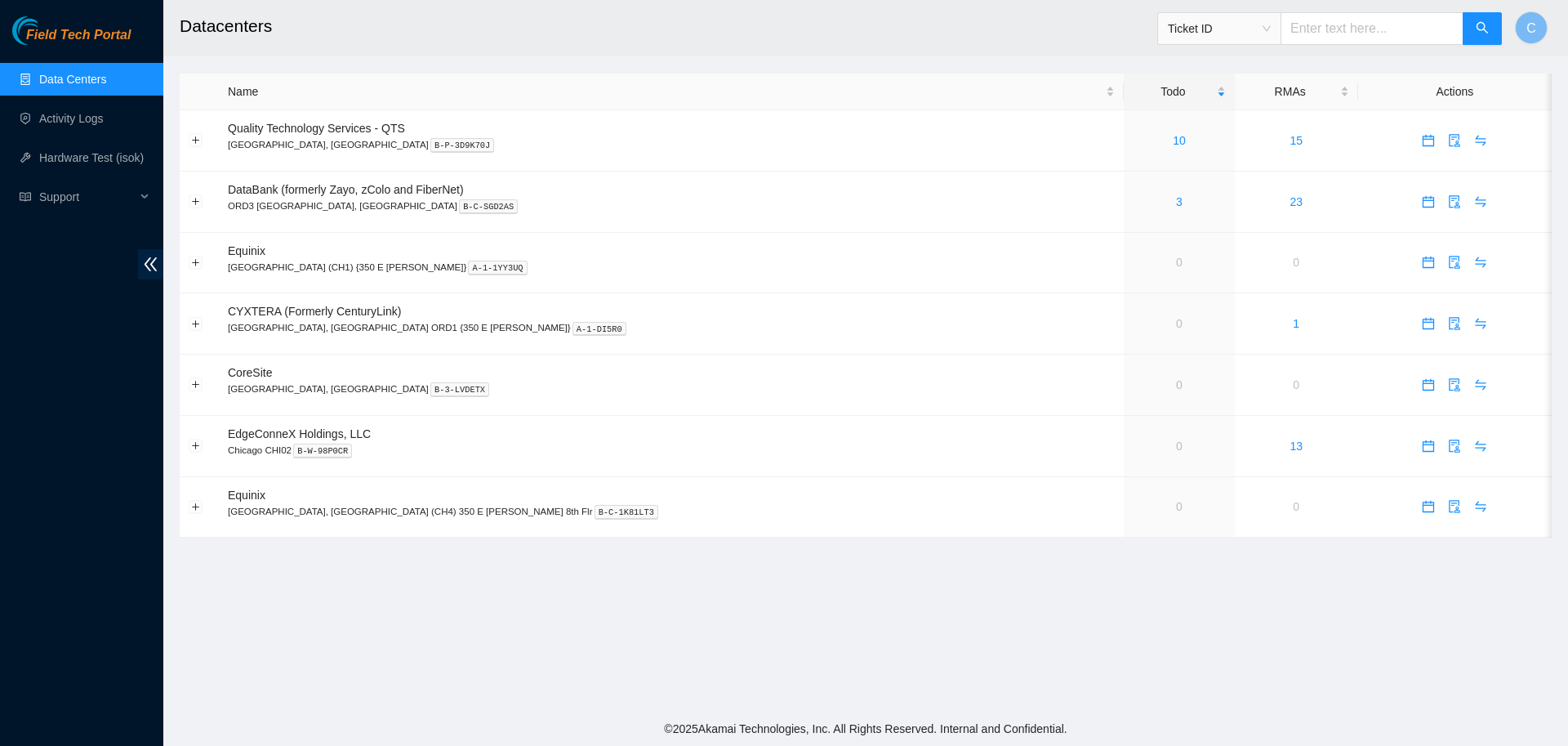
click at [1375, 42] on input "text" at bounding box center [1372, 27] width 183 height 32
paste input "B-V-5XZ74M5"
type input "B-V-5XZ74M5"
click at [1464, 27] on button "button" at bounding box center [1483, 27] width 39 height 32
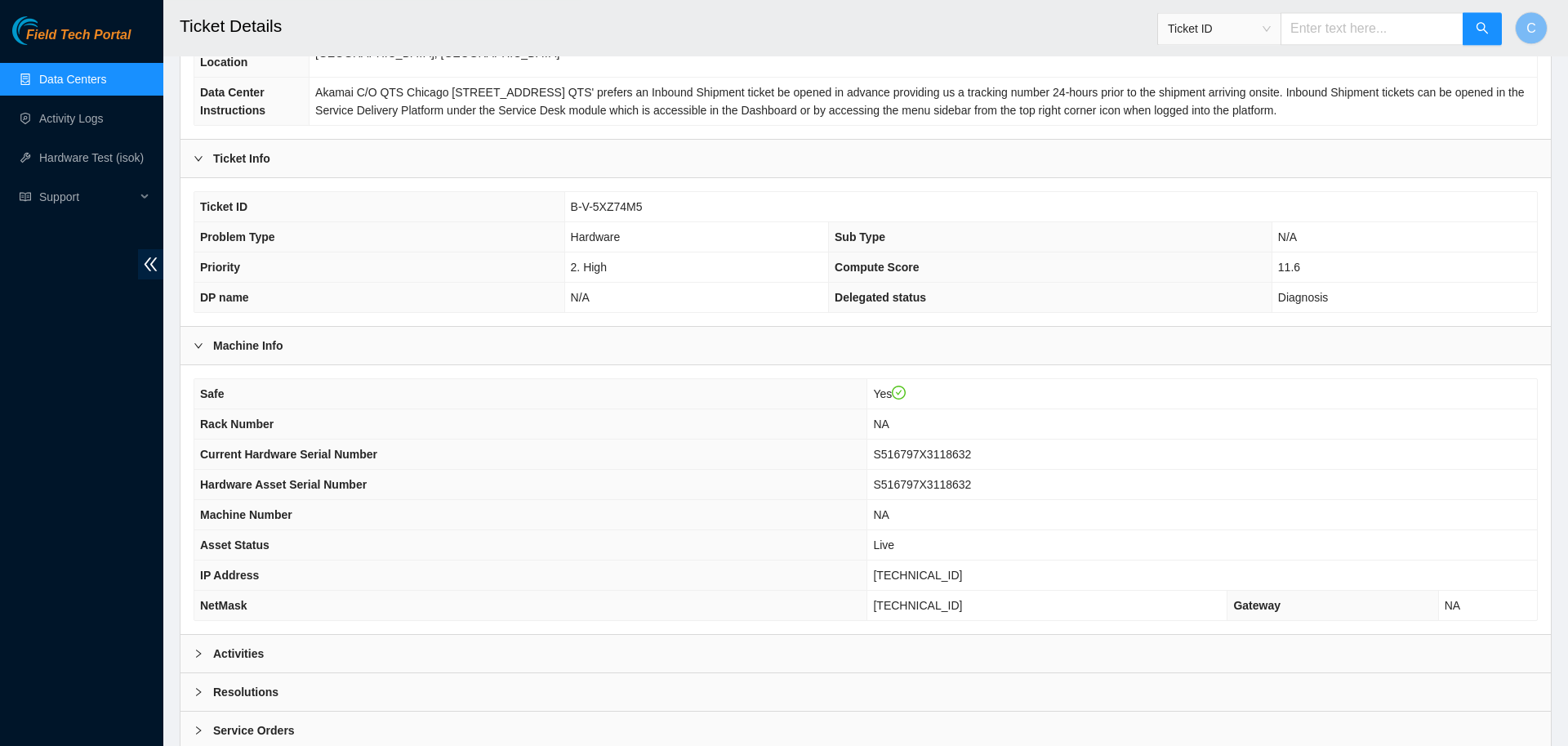
scroll to position [308, 0]
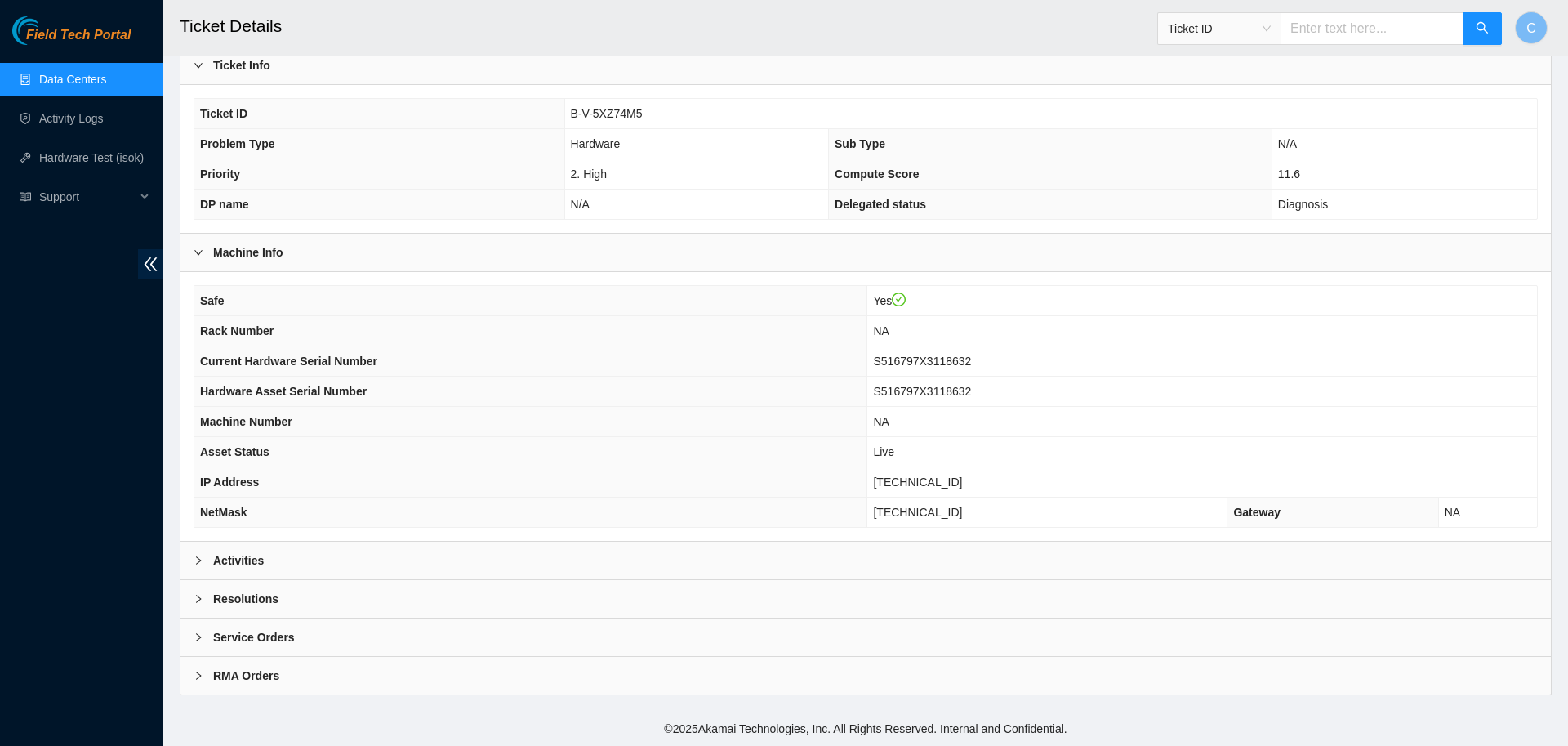
click at [276, 550] on div "Activities" at bounding box center [866, 560] width 1371 height 37
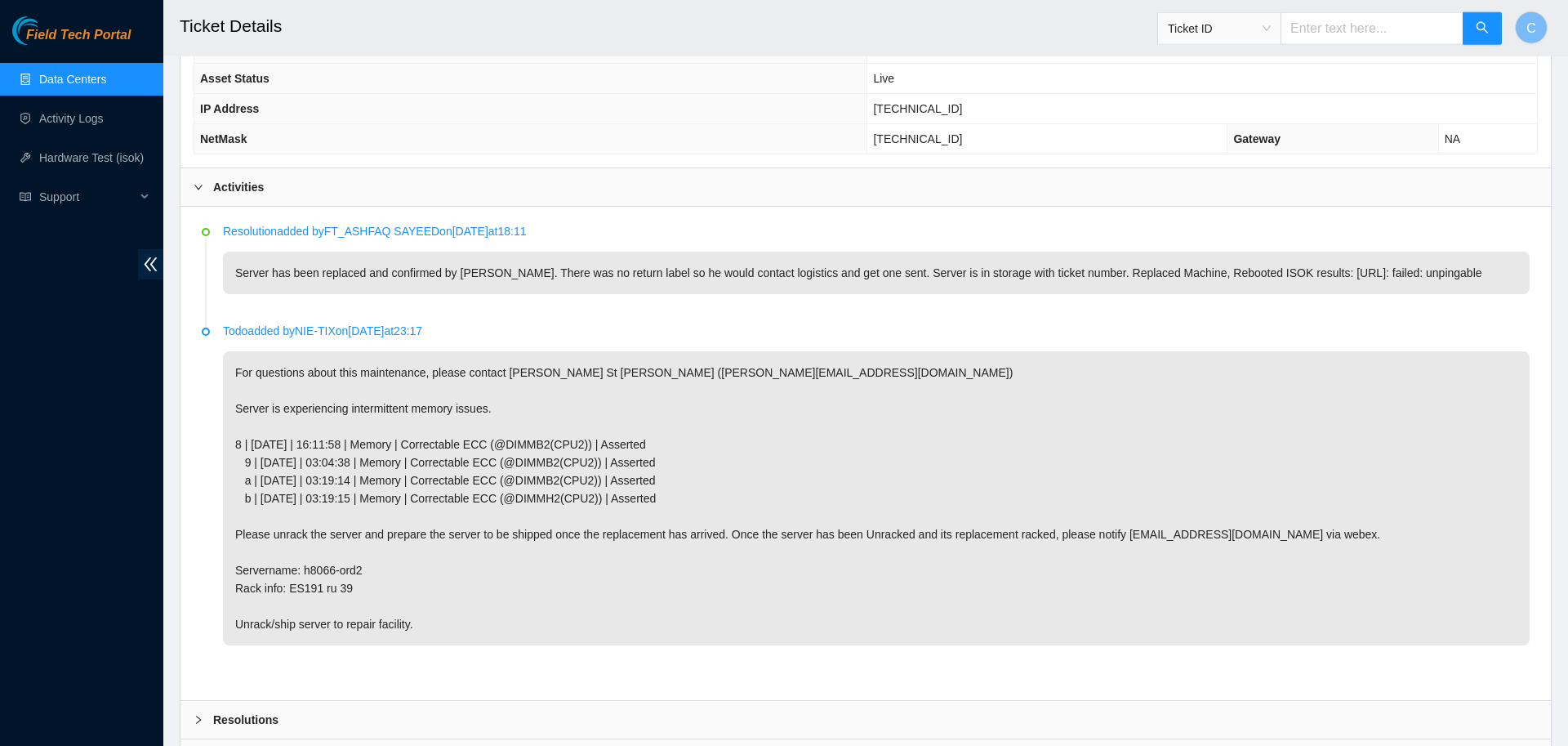
scroll to position [803, 0]
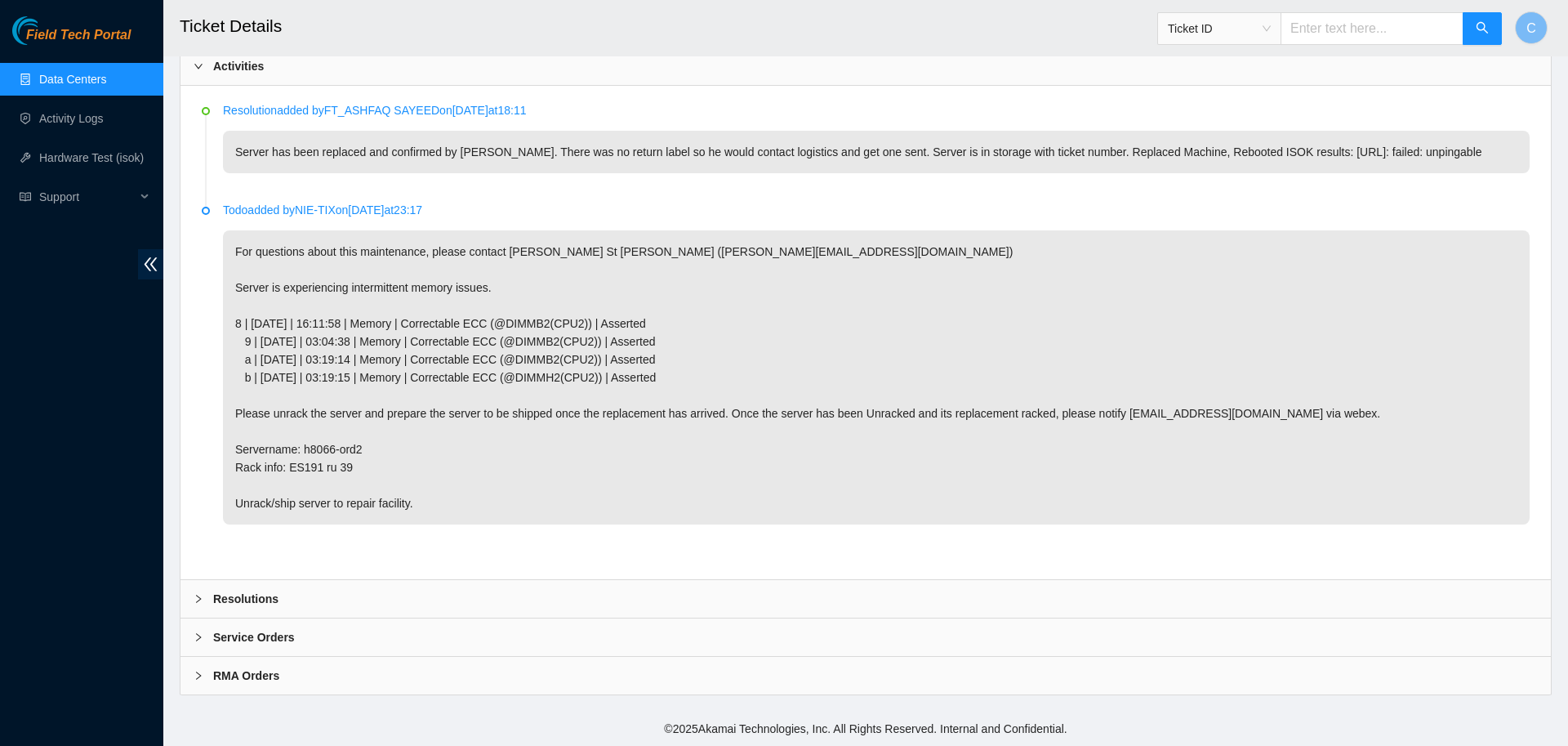
click at [266, 598] on b "Resolutions" at bounding box center [245, 599] width 66 height 18
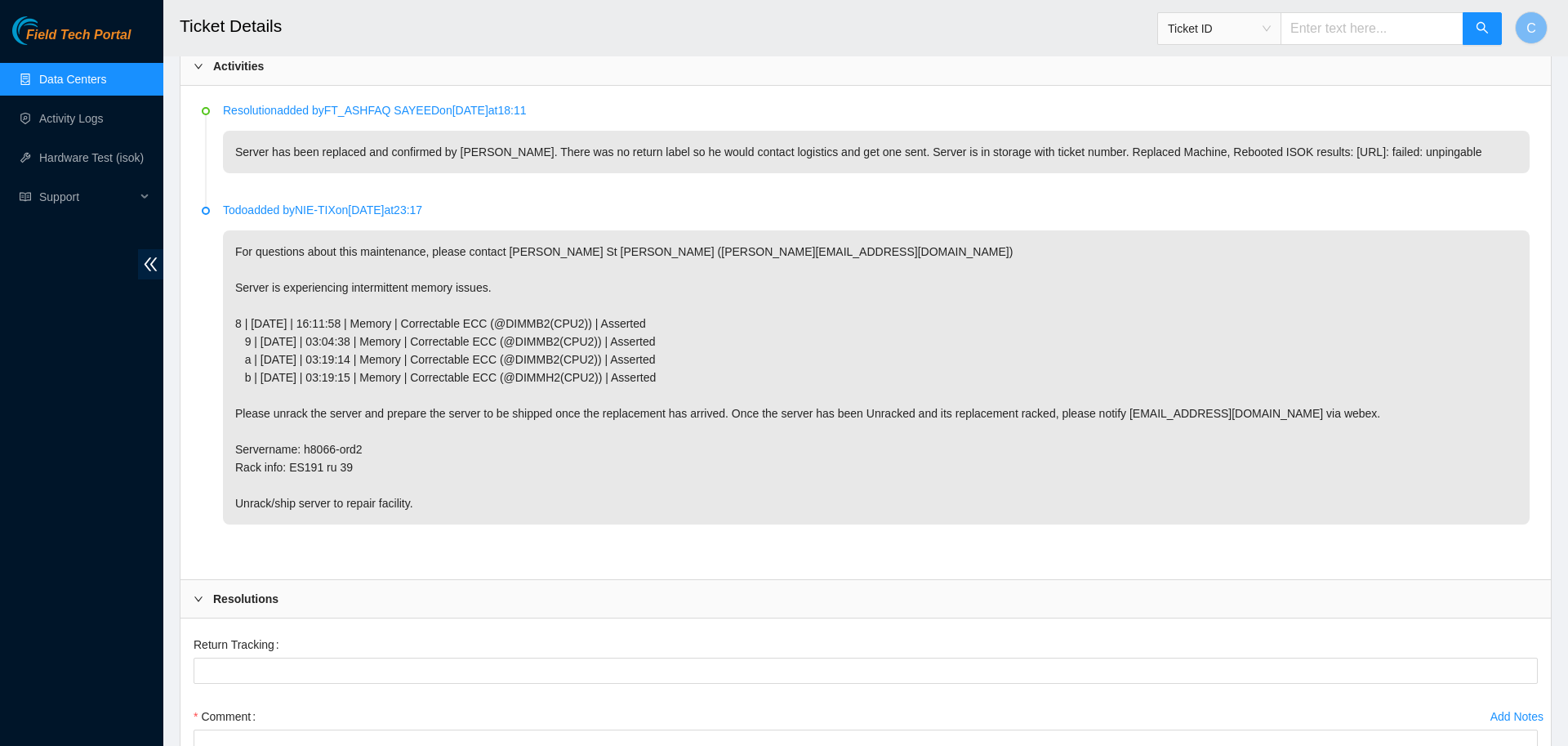
scroll to position [1065, 0]
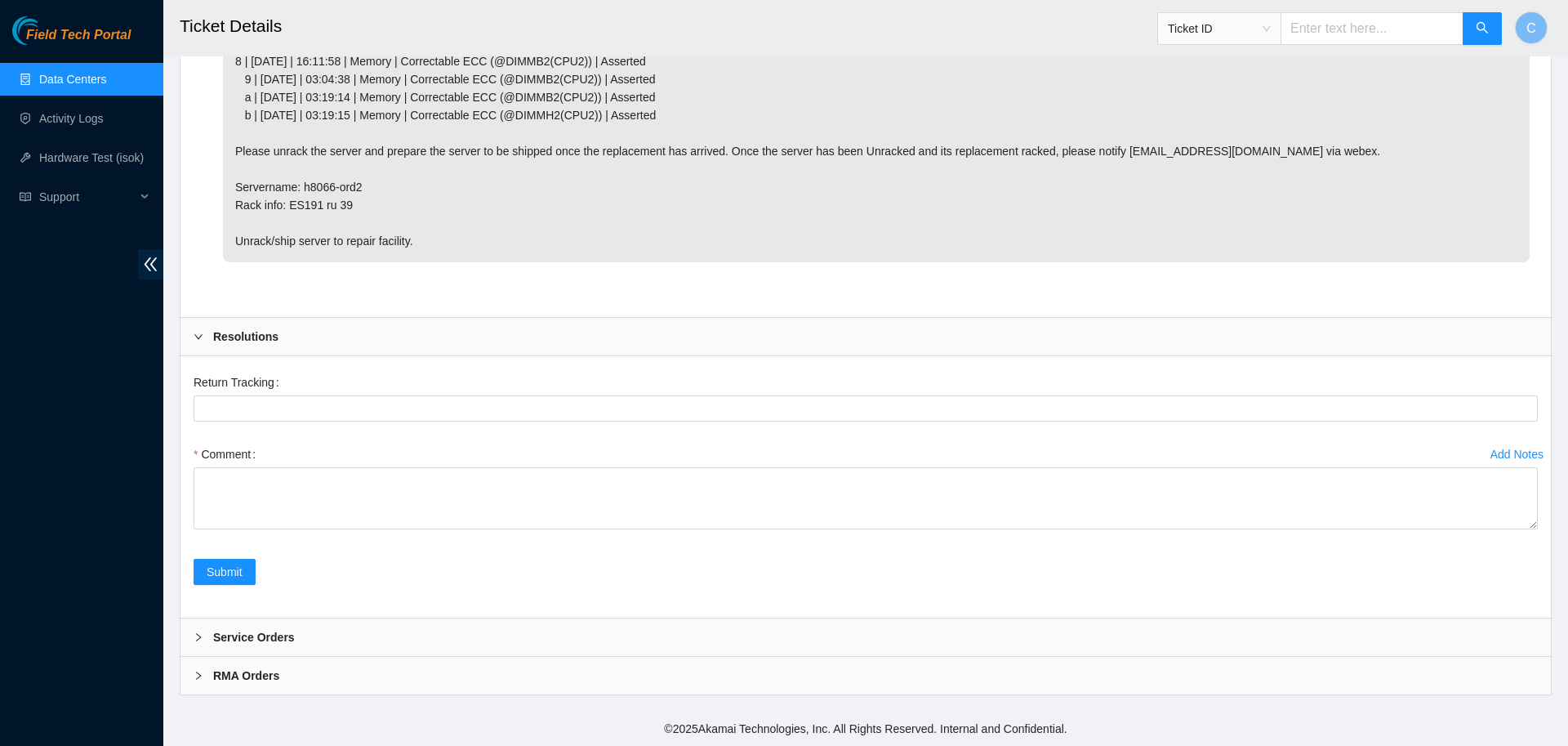
click at [280, 643] on b "Service Orders" at bounding box center [253, 637] width 81 height 18
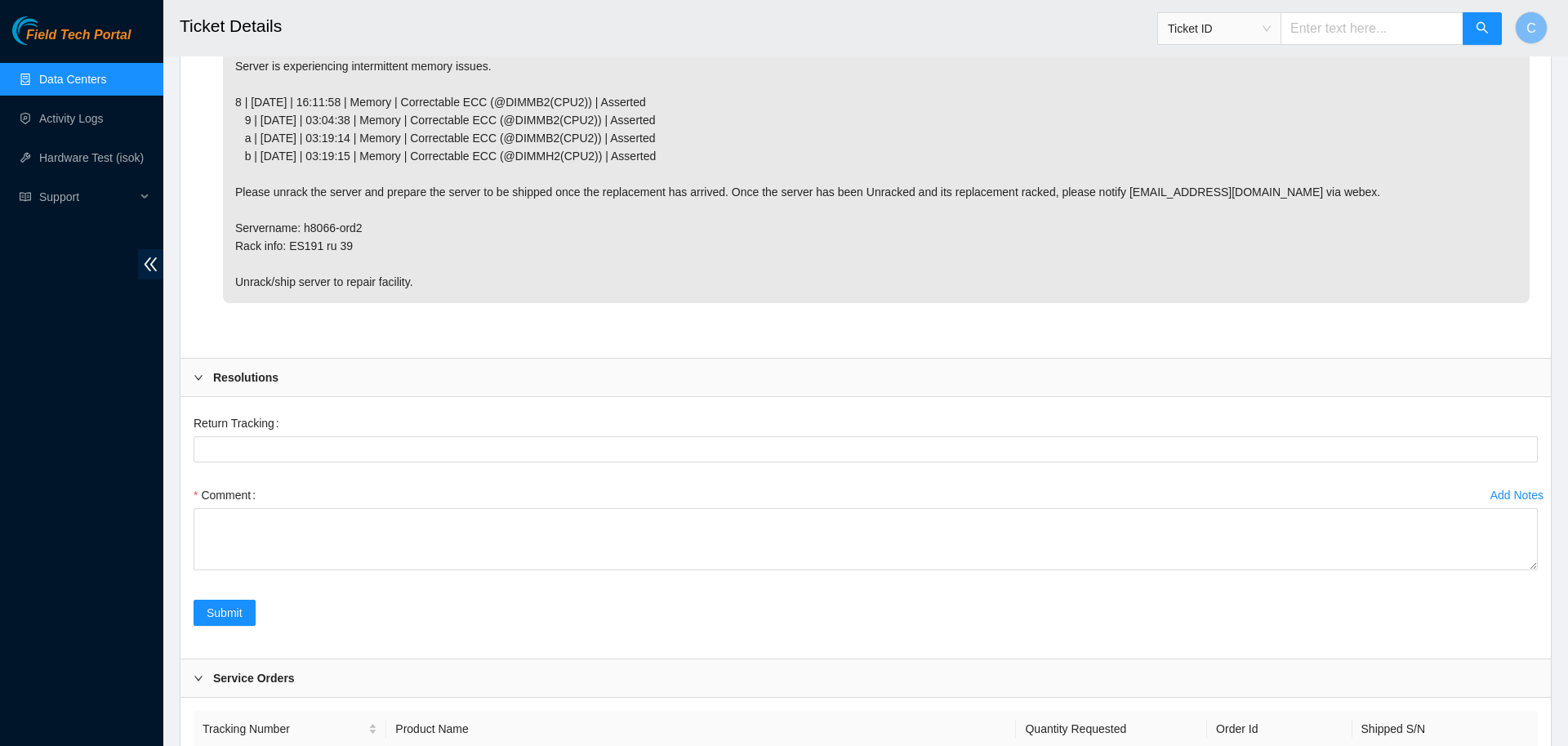
scroll to position [1173, 0]
